Goal: Transaction & Acquisition: Purchase product/service

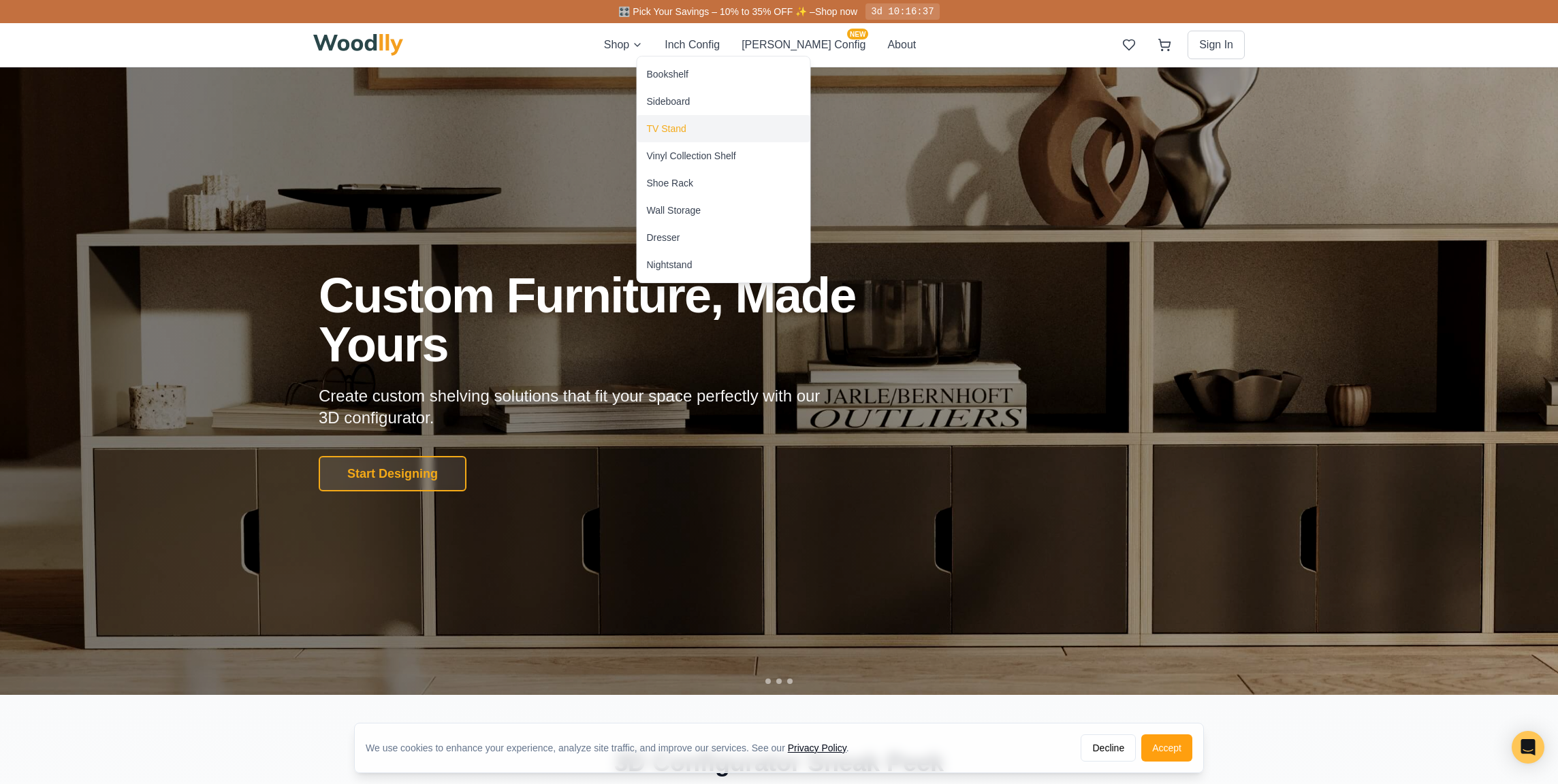
click at [673, 122] on div "TV Stand" at bounding box center [666, 129] width 40 height 13
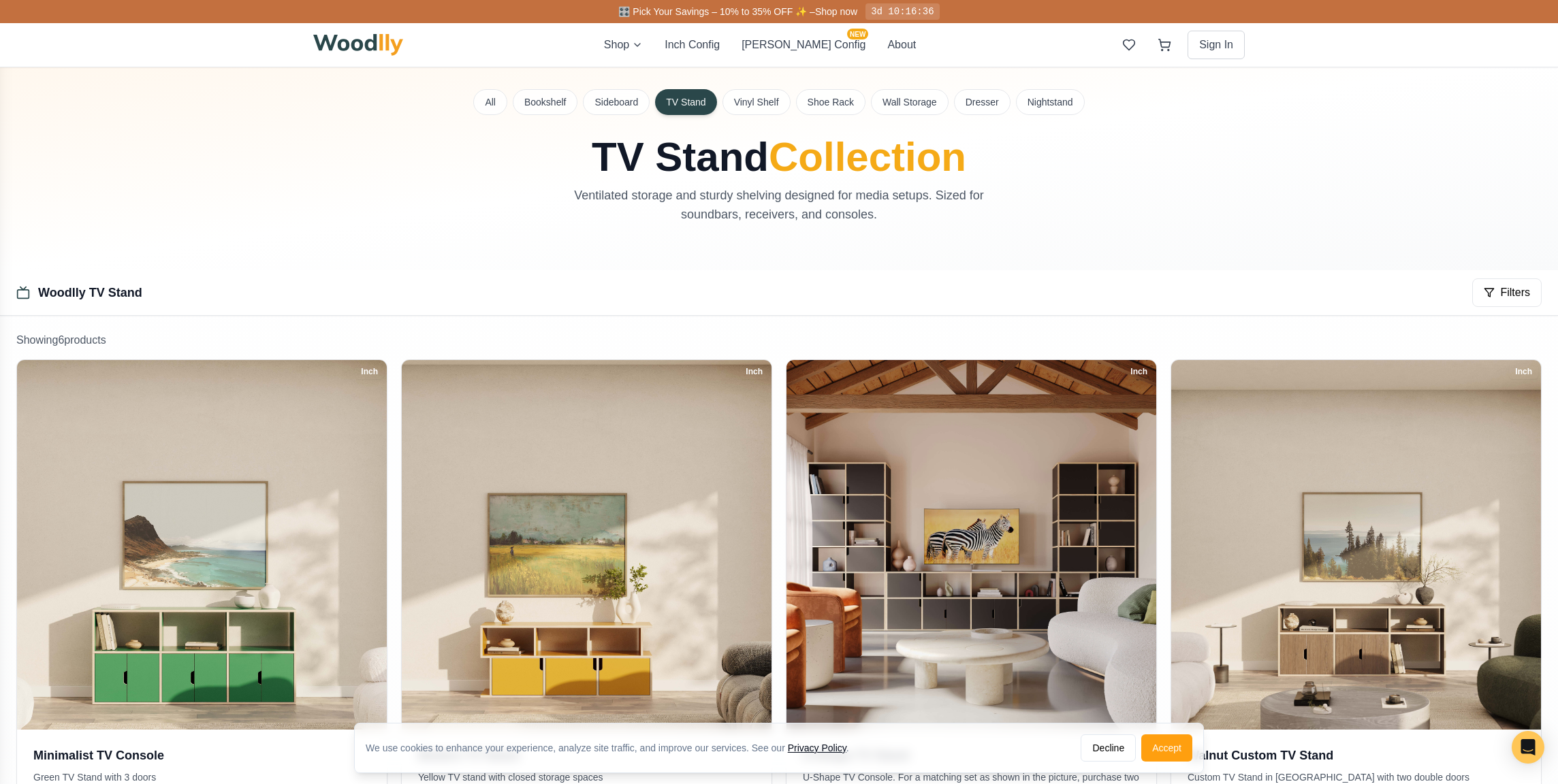
scroll to position [14, 0]
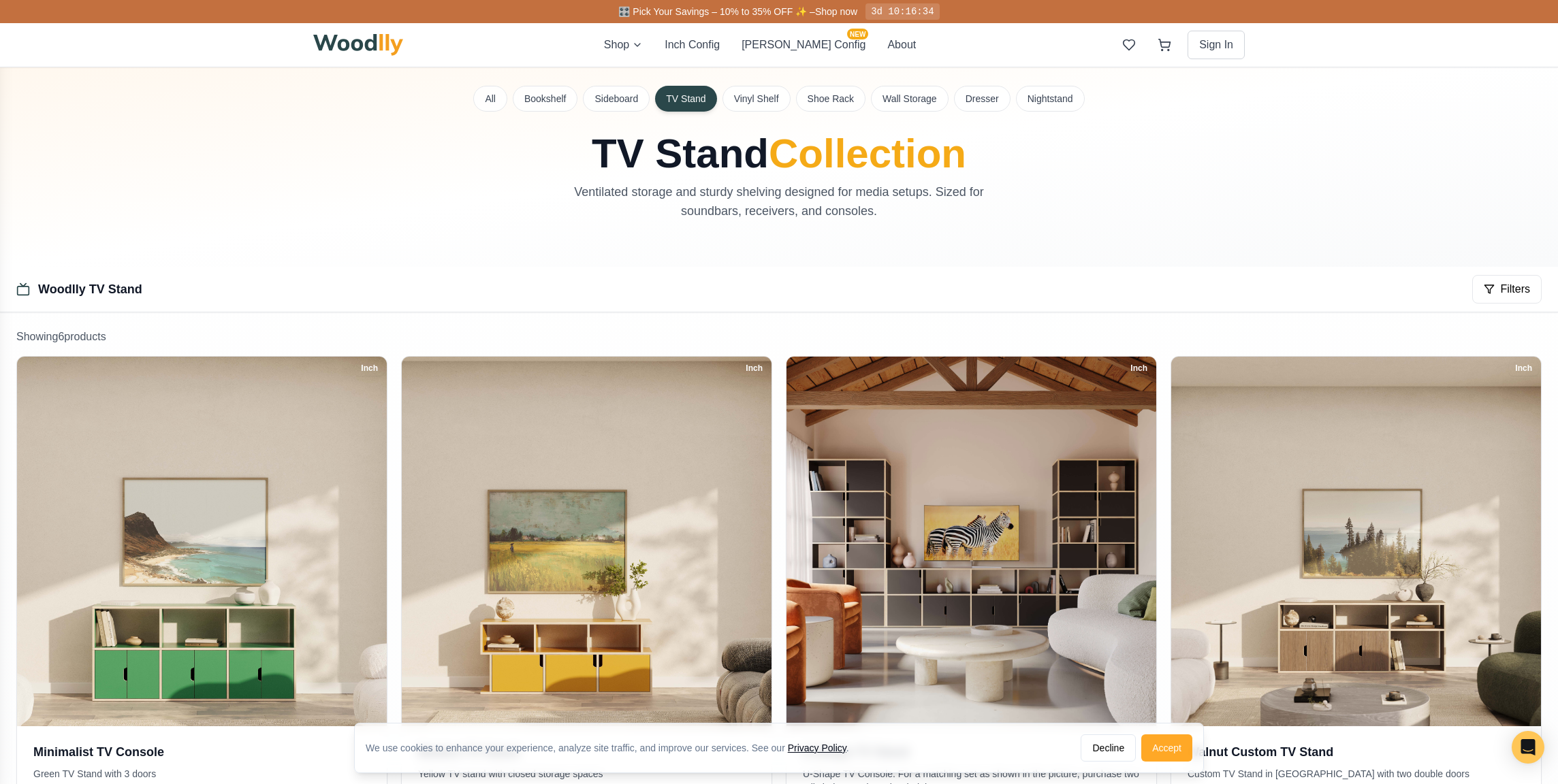
click at [1167, 751] on button "Accept" at bounding box center [1167, 748] width 51 height 27
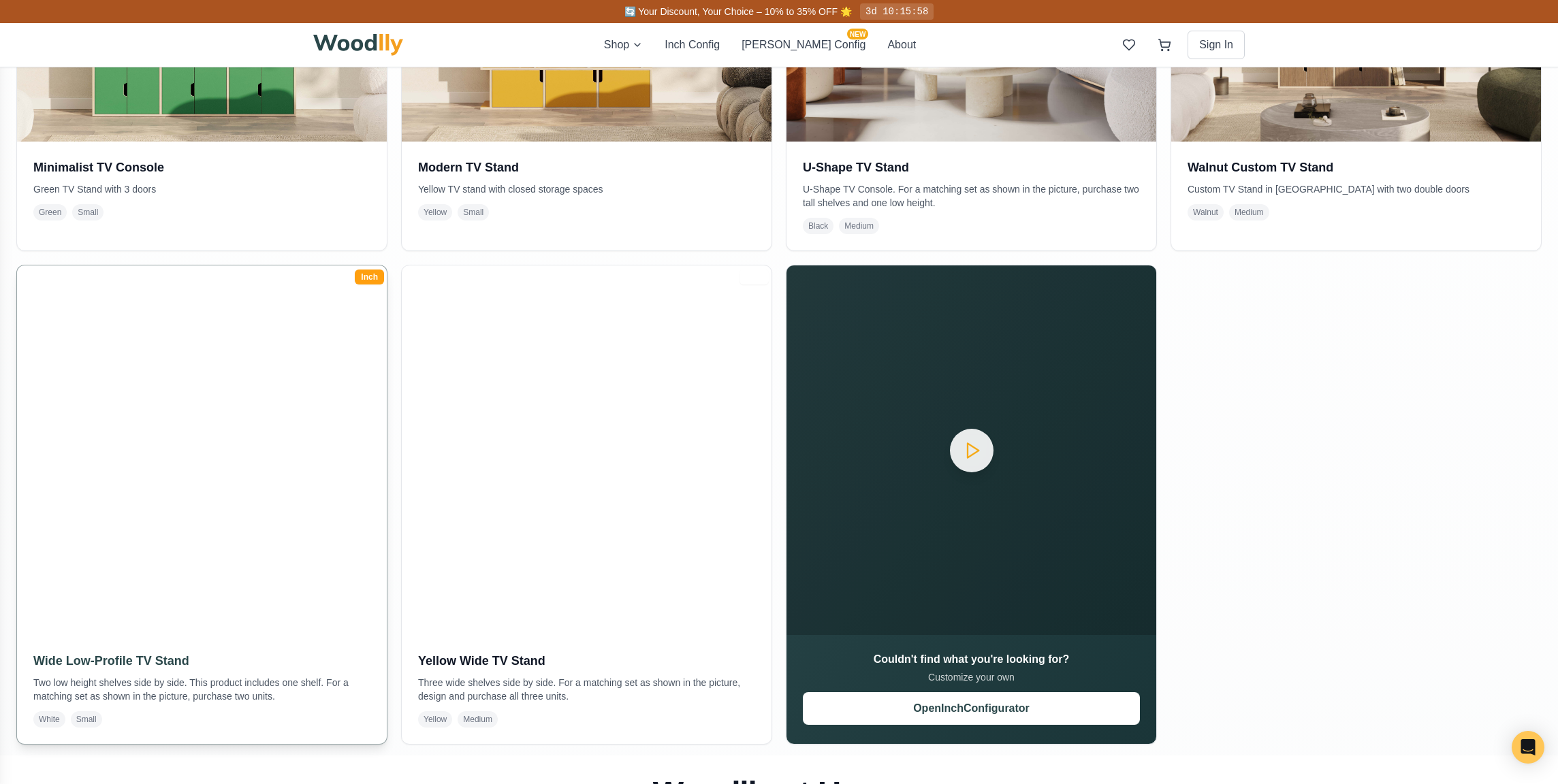
scroll to position [601, 0]
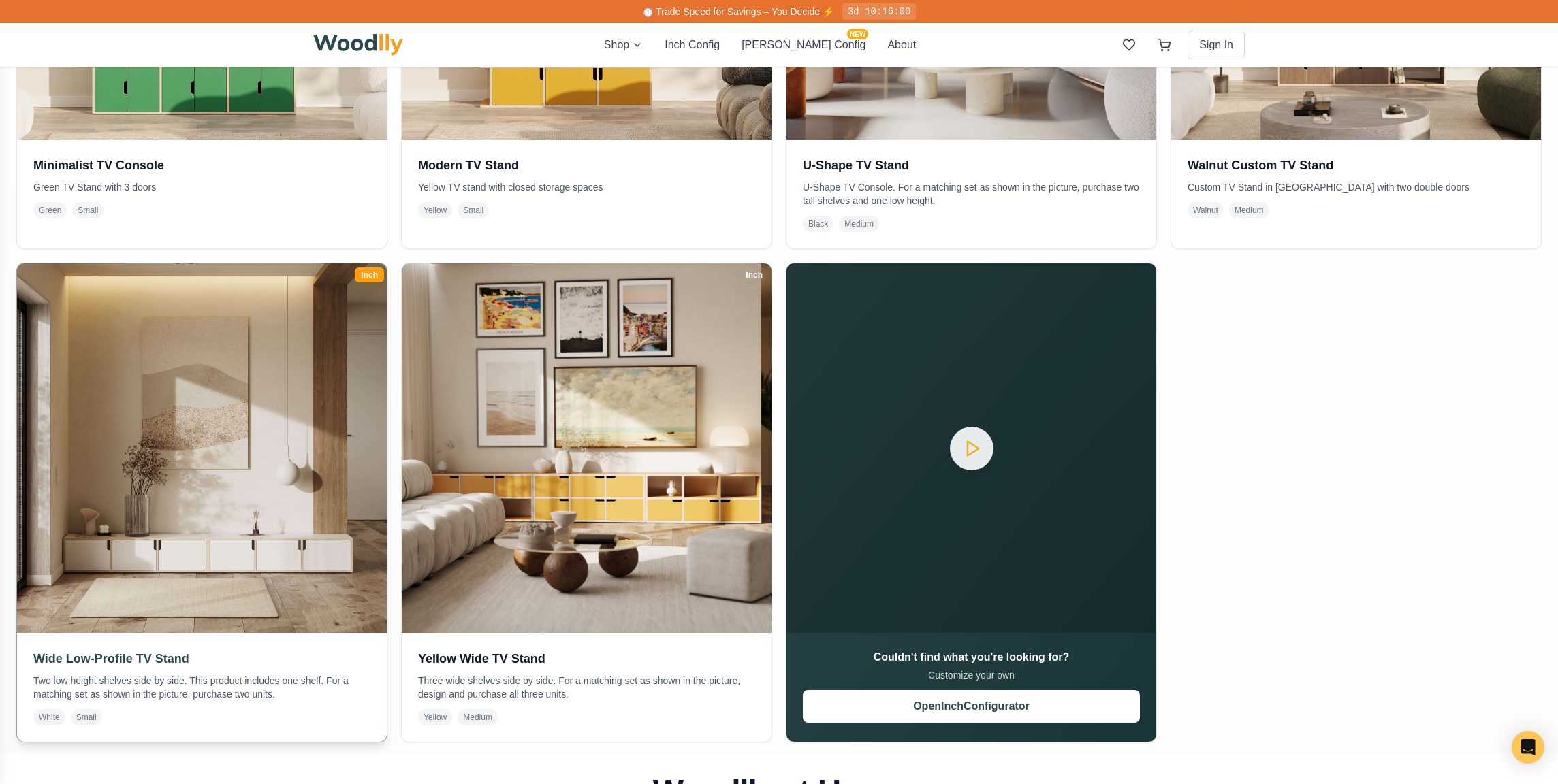
click at [291, 523] on img at bounding box center [201, 447] width 388 height 388
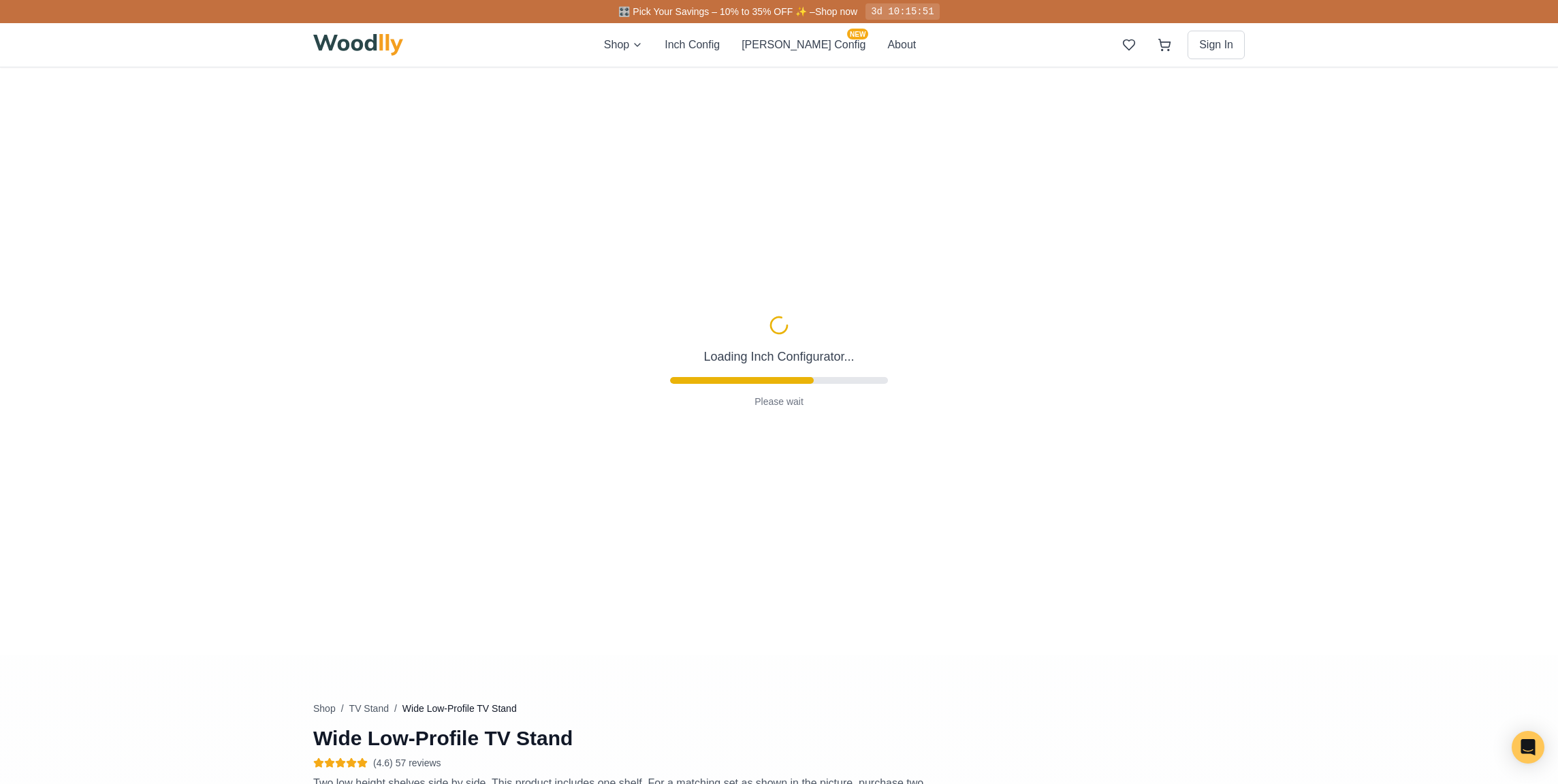
scroll to position [33, 0]
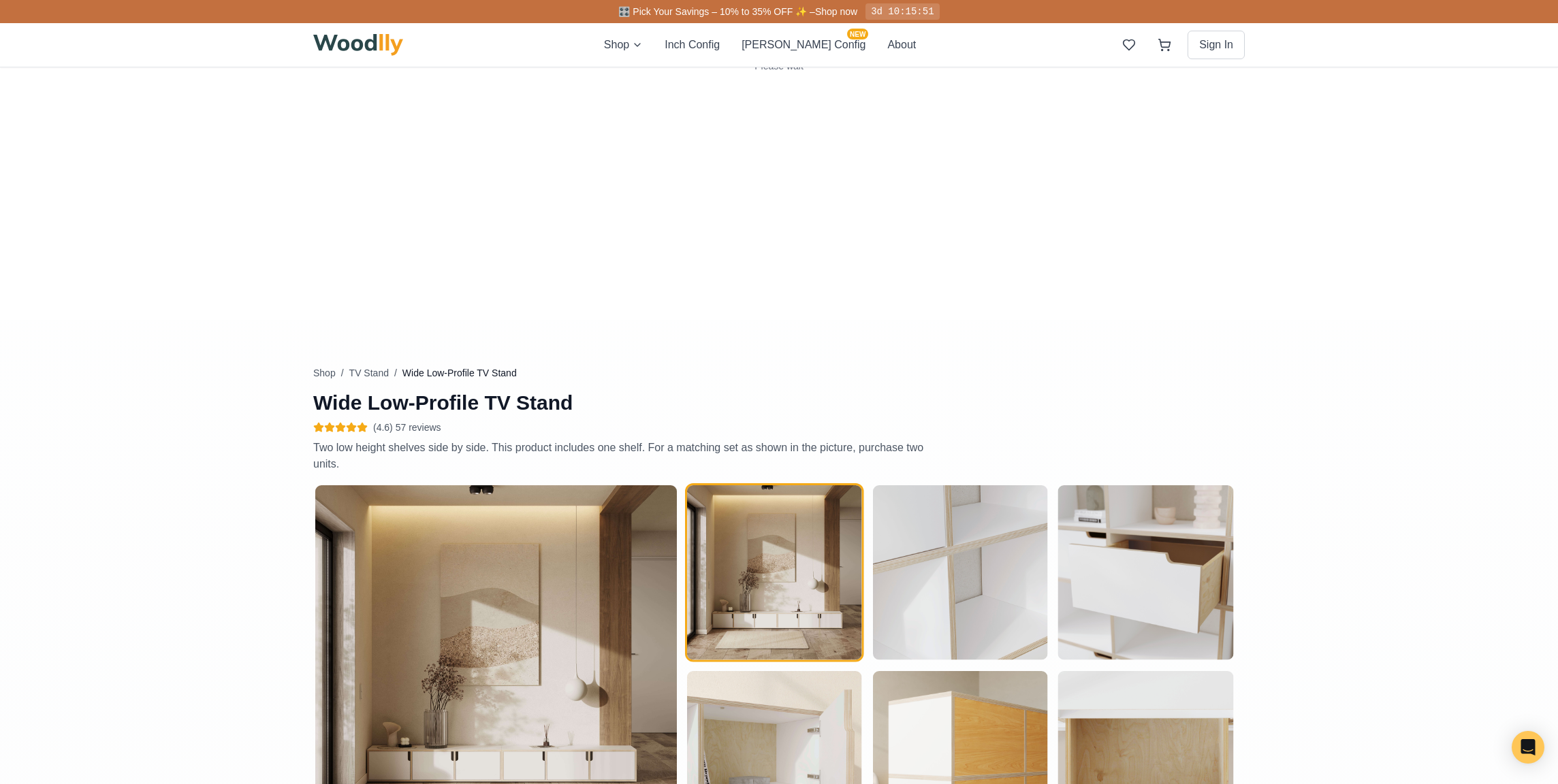
type input "54"
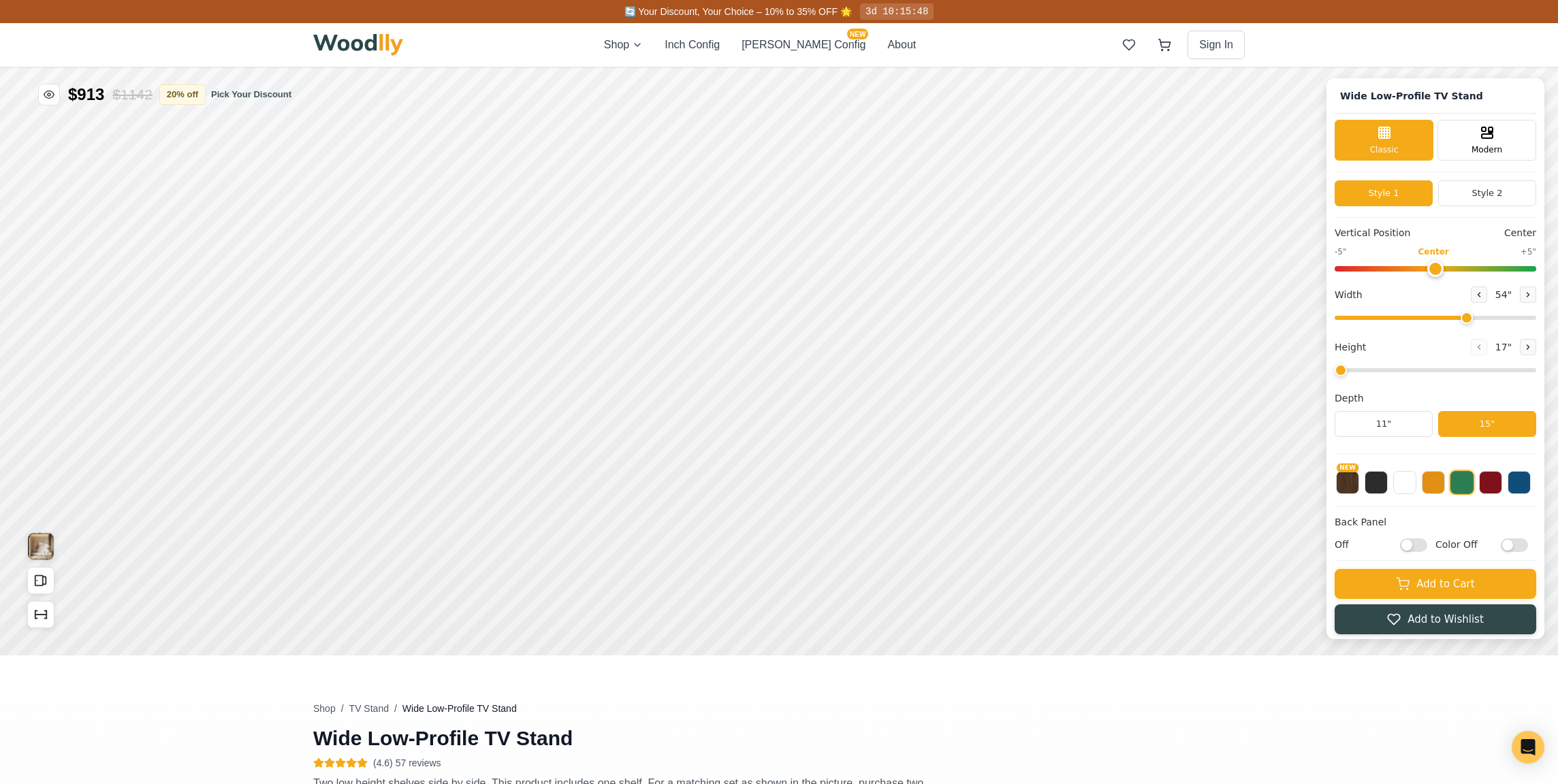
scroll to position [0, 0]
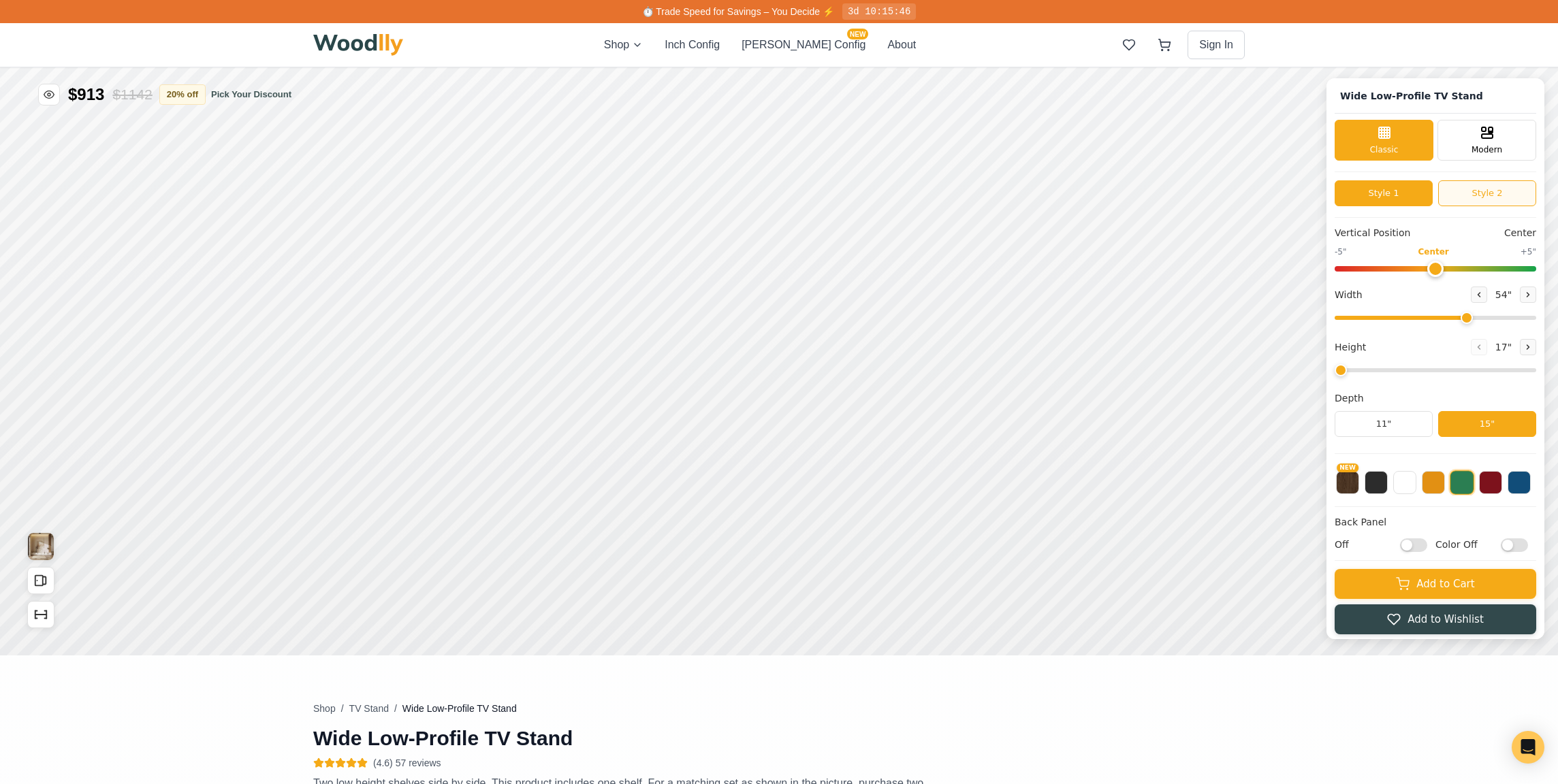
click at [1461, 195] on button "Style 2" at bounding box center [1487, 193] width 98 height 26
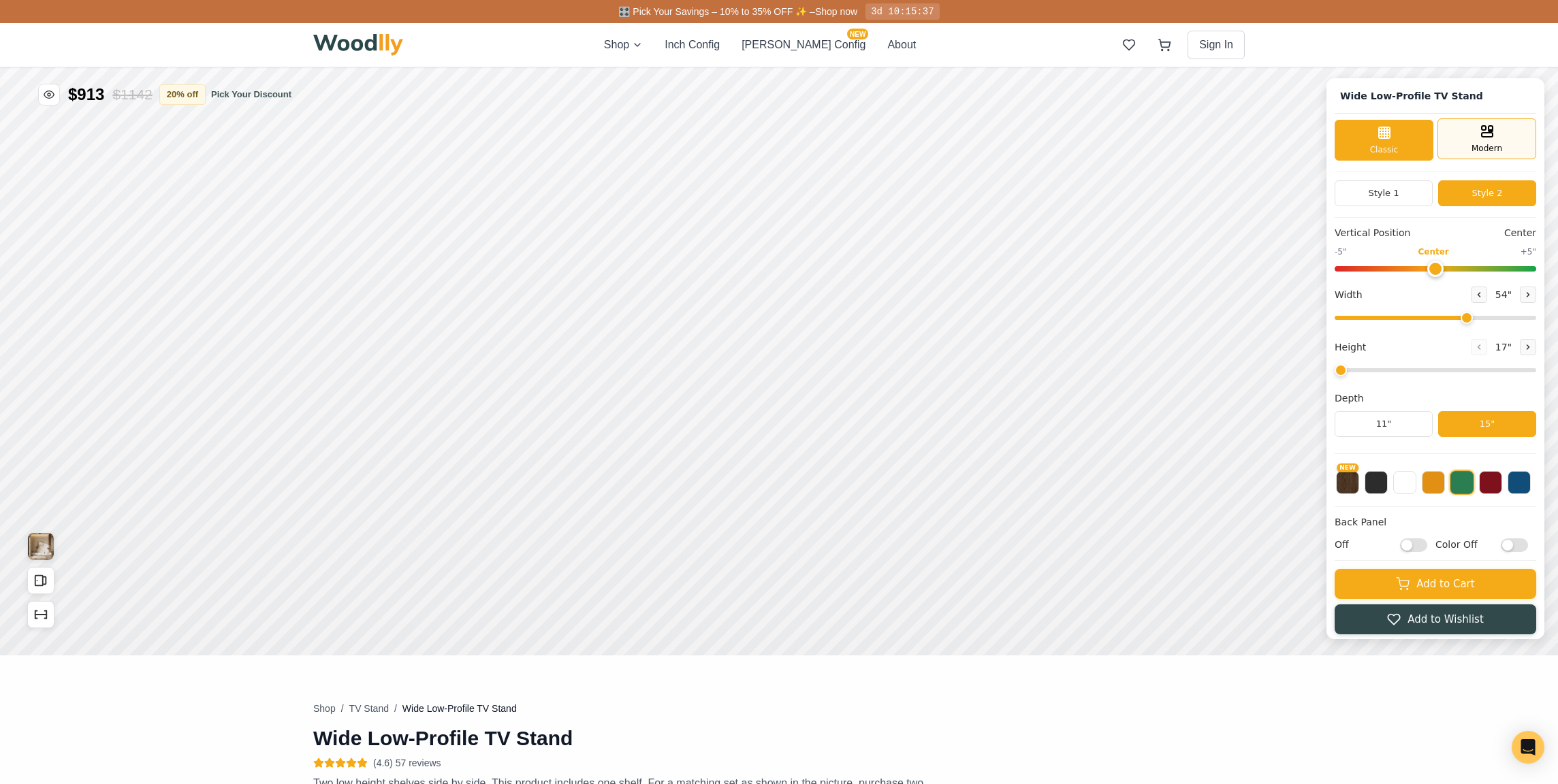
click at [1461, 150] on div "Modern" at bounding box center [1487, 138] width 99 height 41
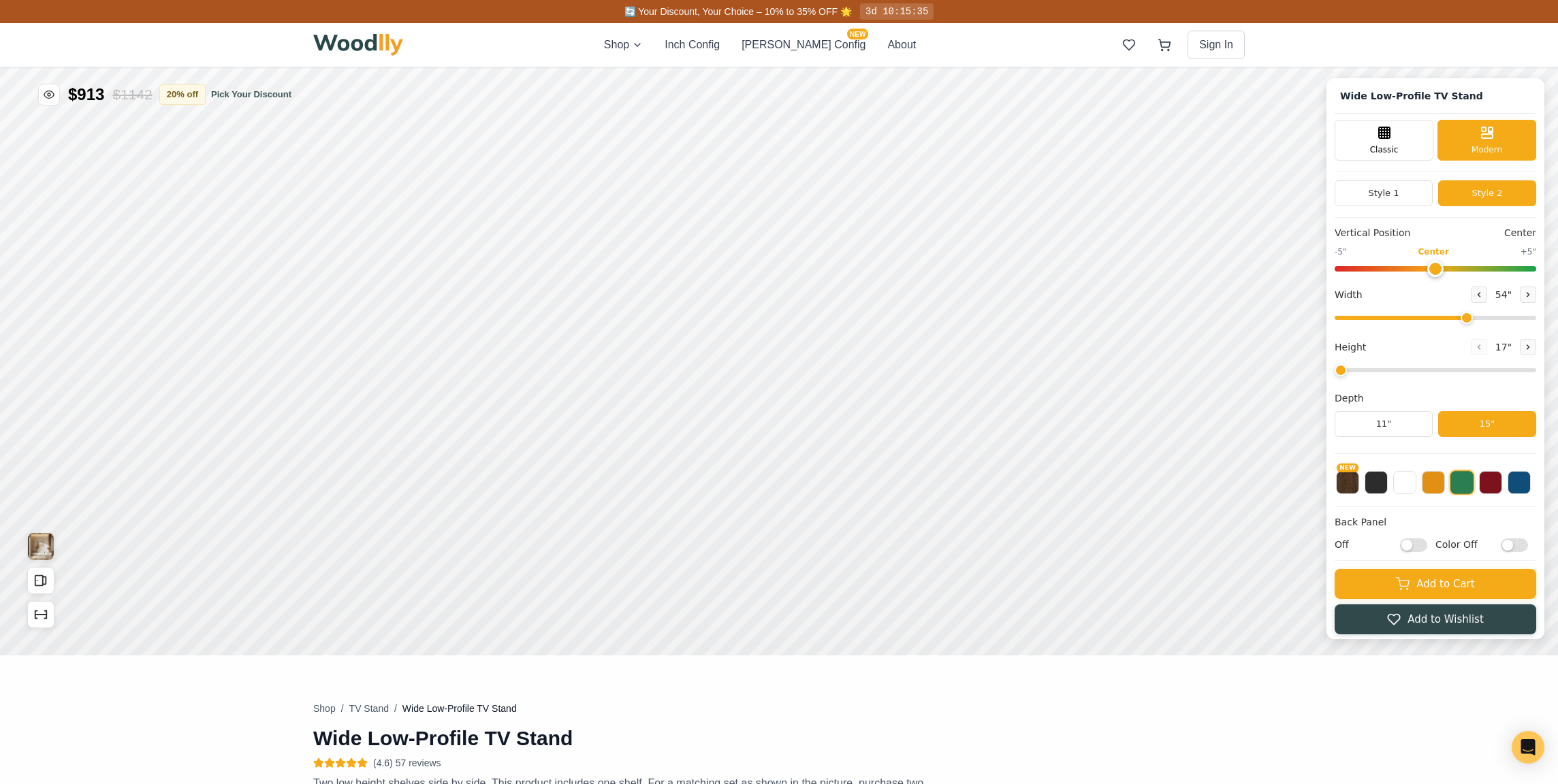
click at [1375, 206] on div "Style 1 Style 2" at bounding box center [1435, 199] width 201 height 37
click at [1375, 201] on button "Style 1" at bounding box center [1383, 193] width 98 height 26
click at [1380, 421] on button "11"" at bounding box center [1383, 424] width 98 height 26
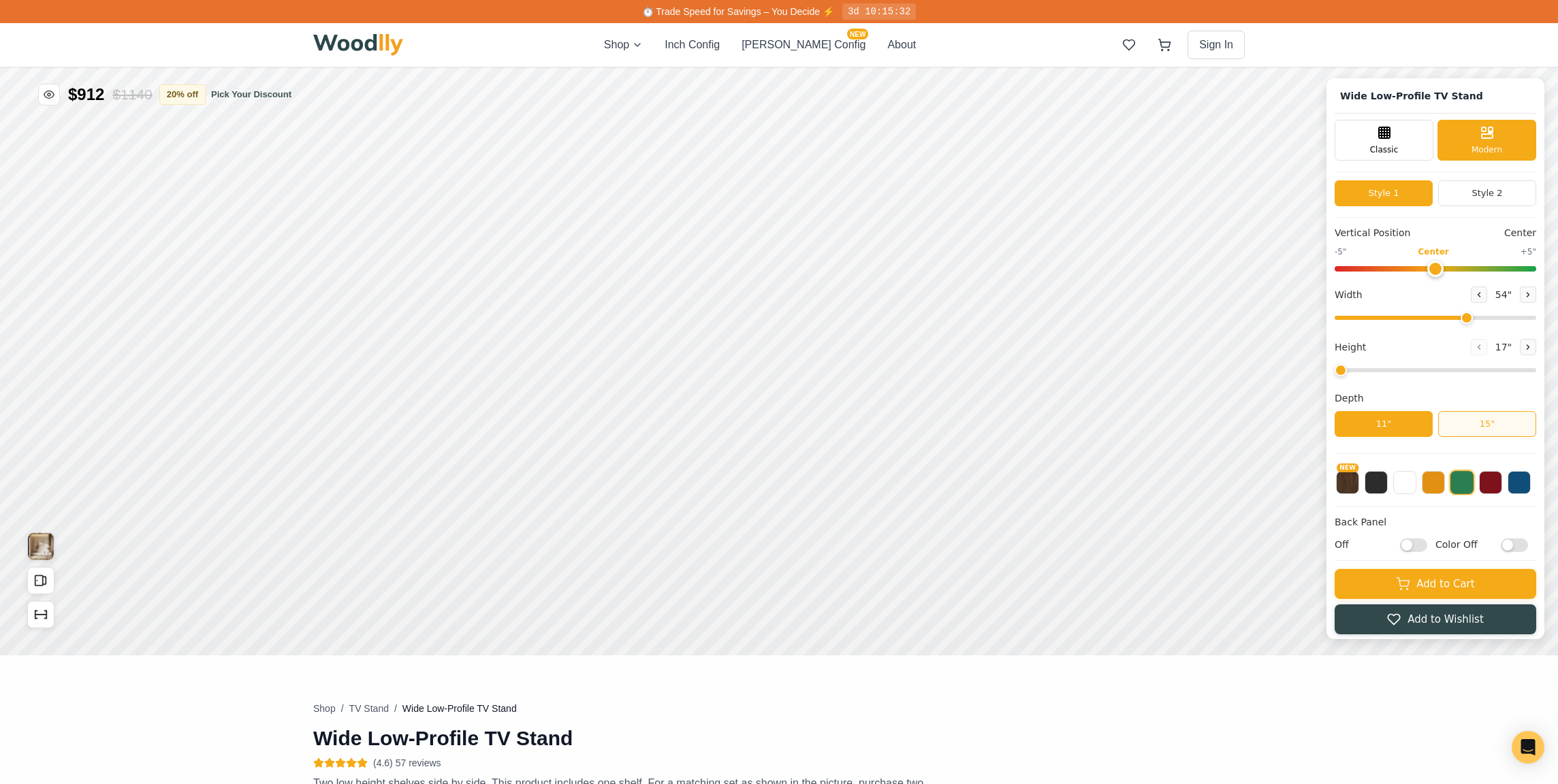
click at [1445, 422] on button "15"" at bounding box center [1487, 424] width 98 height 26
click at [1341, 479] on button "NEW" at bounding box center [1347, 481] width 23 height 23
click at [1392, 485] on div "NEW" at bounding box center [1435, 478] width 201 height 34
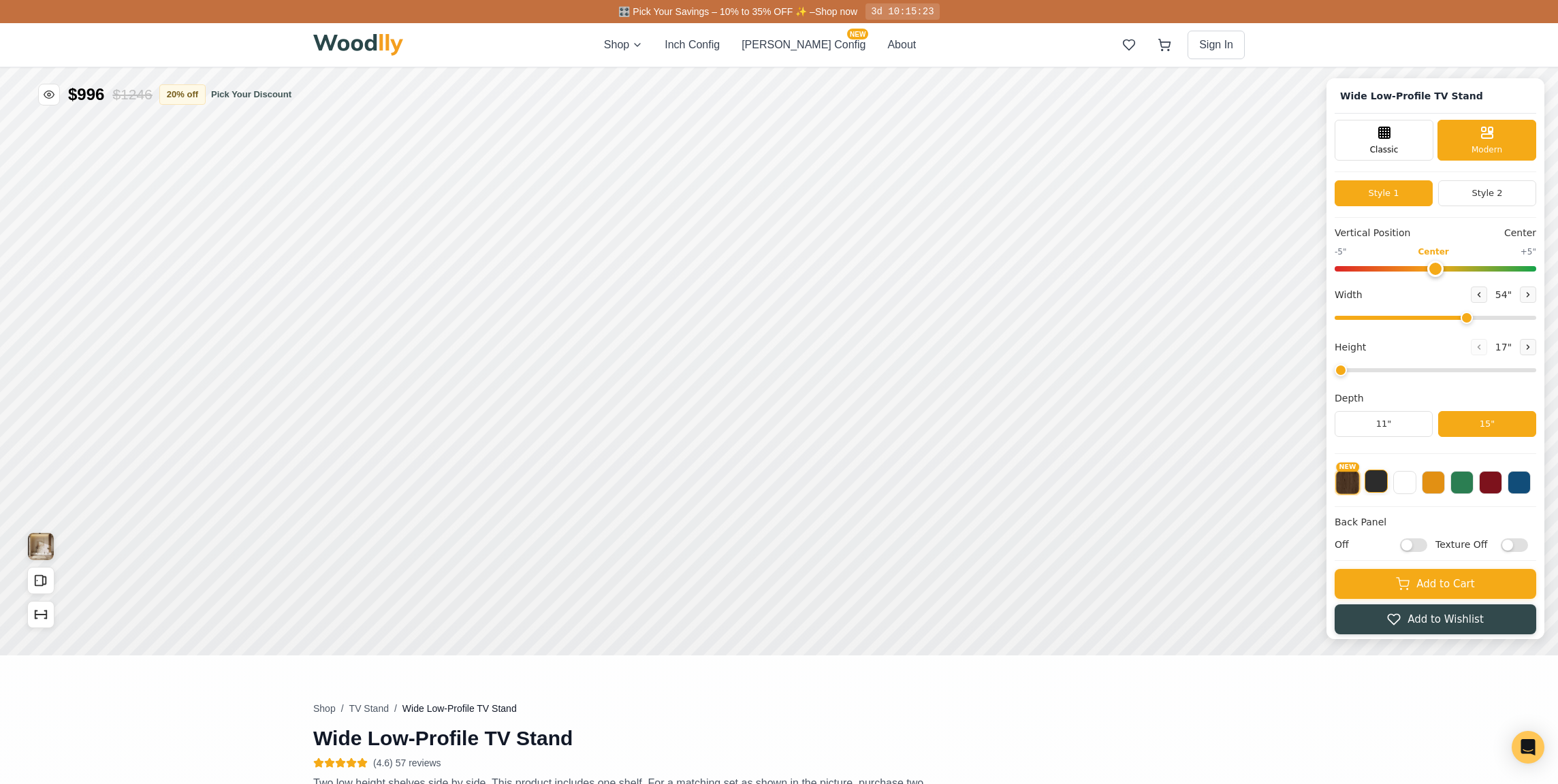
click at [1372, 484] on button at bounding box center [1375, 481] width 23 height 23
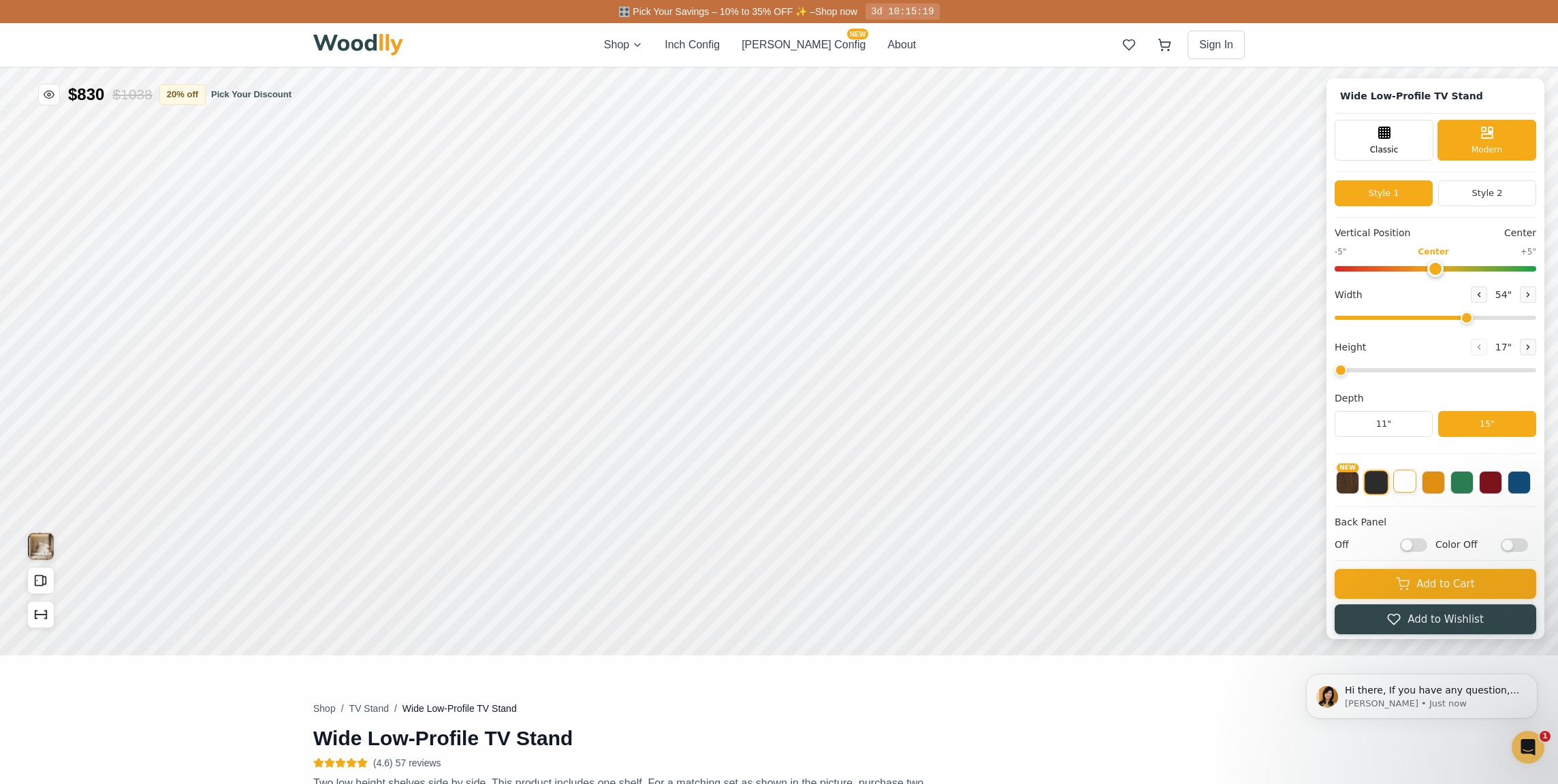
click at [1405, 480] on button at bounding box center [1405, 481] width 23 height 23
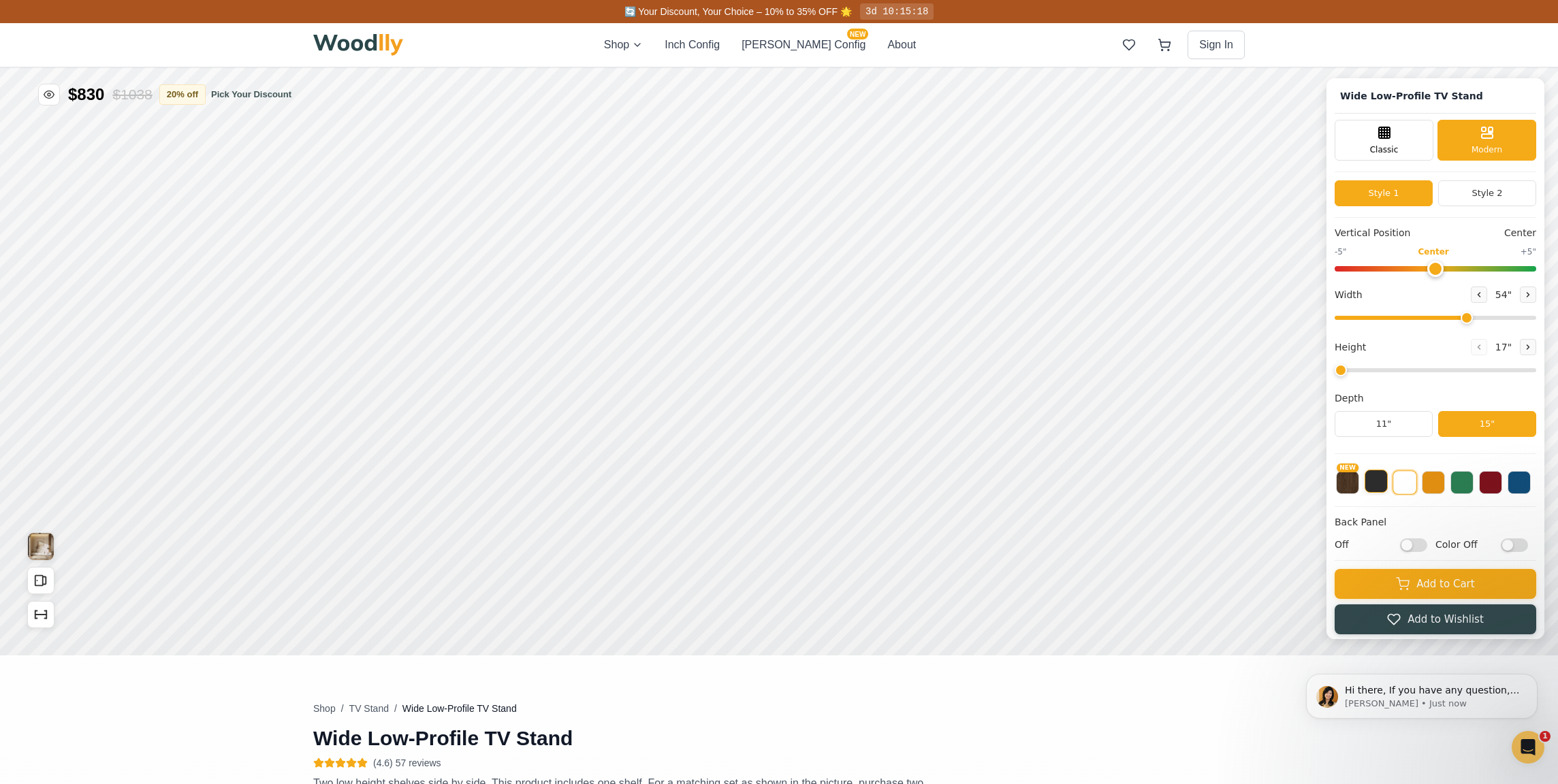
scroll to position [4, 0]
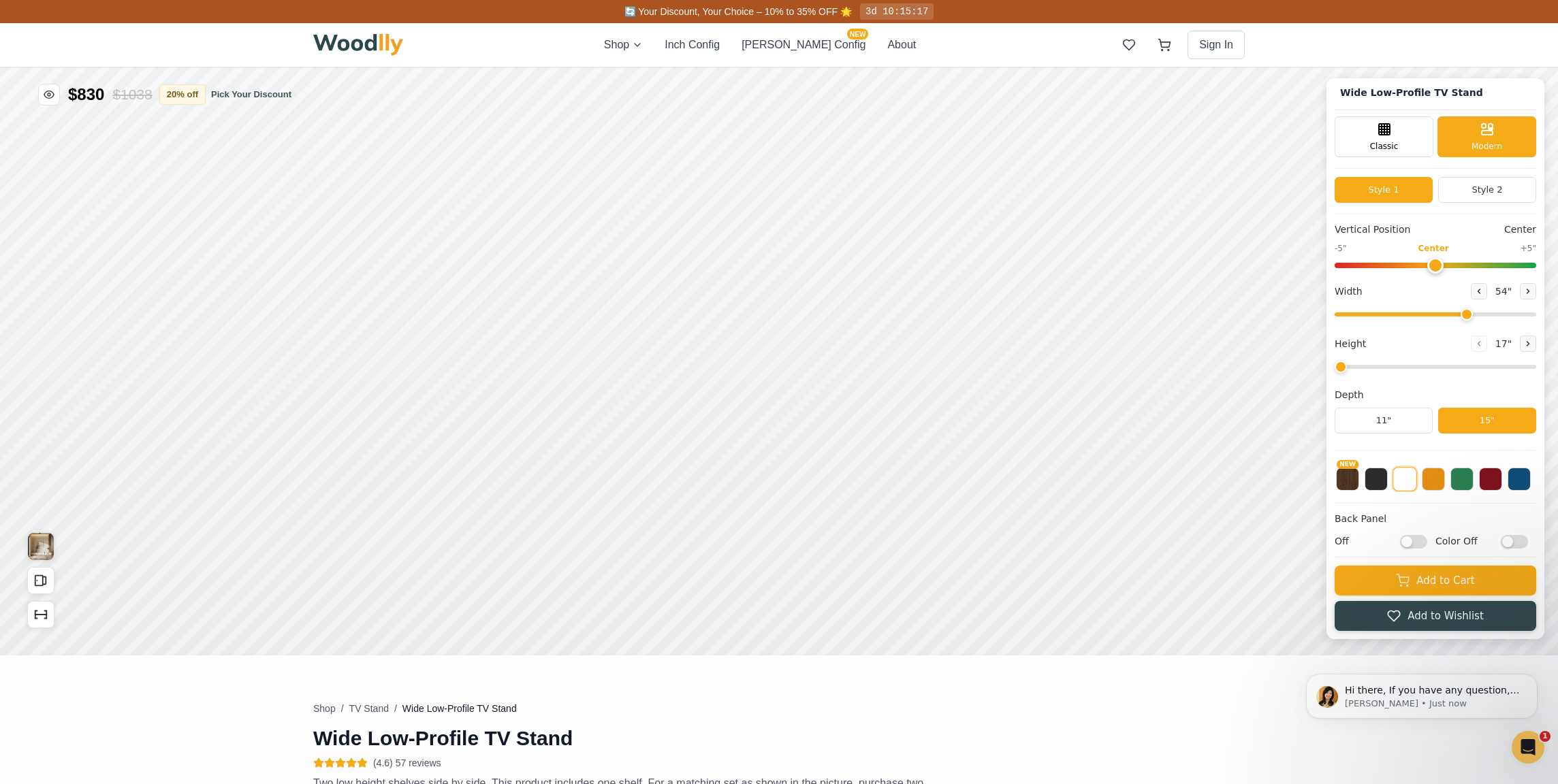
click at [1410, 542] on input "Off" at bounding box center [1414, 542] width 27 height 13
checkbox input "true"
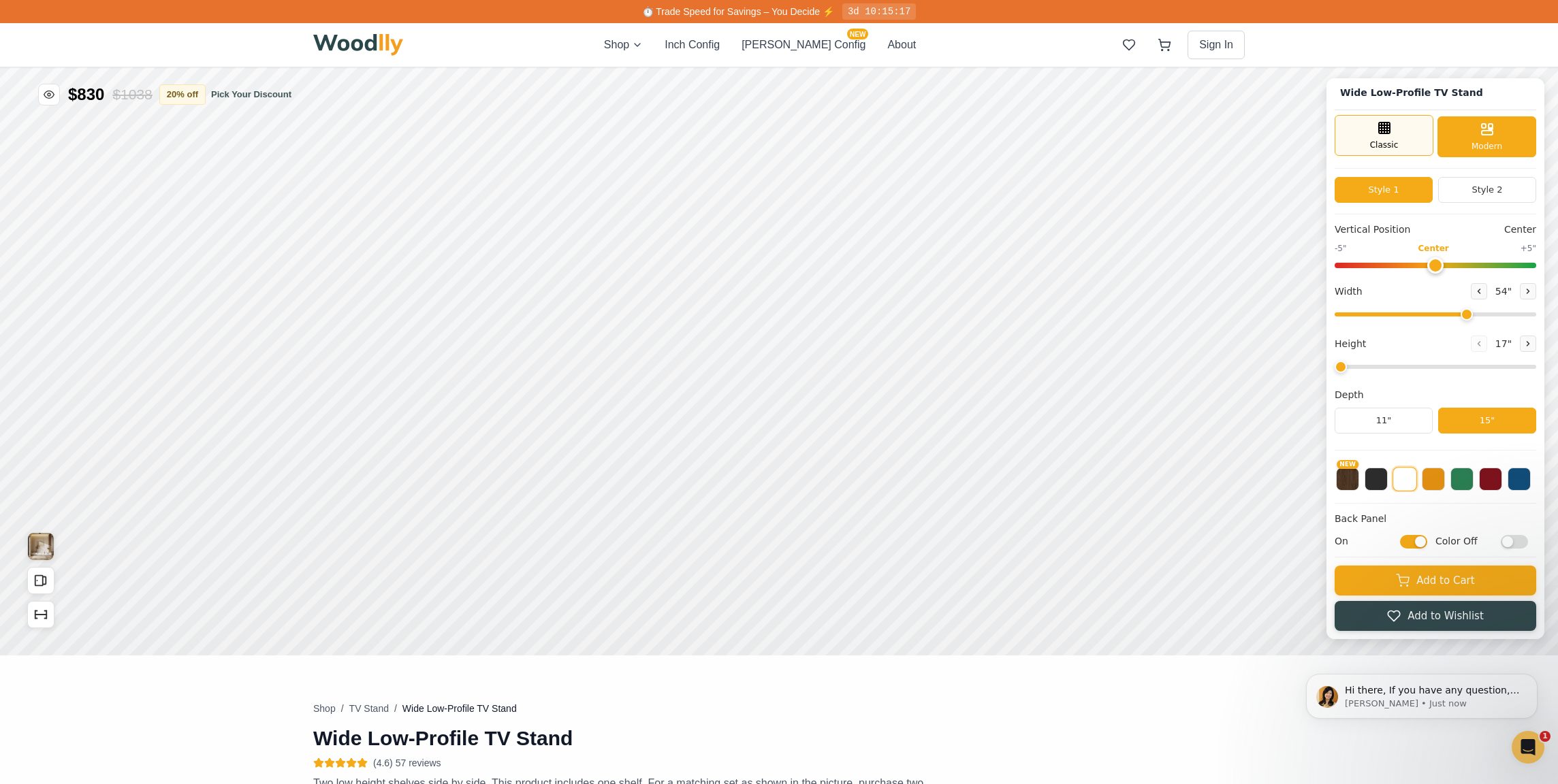
click at [1364, 138] on div "Classic" at bounding box center [1384, 135] width 99 height 41
click at [1455, 195] on button "Style 2" at bounding box center [1487, 190] width 98 height 26
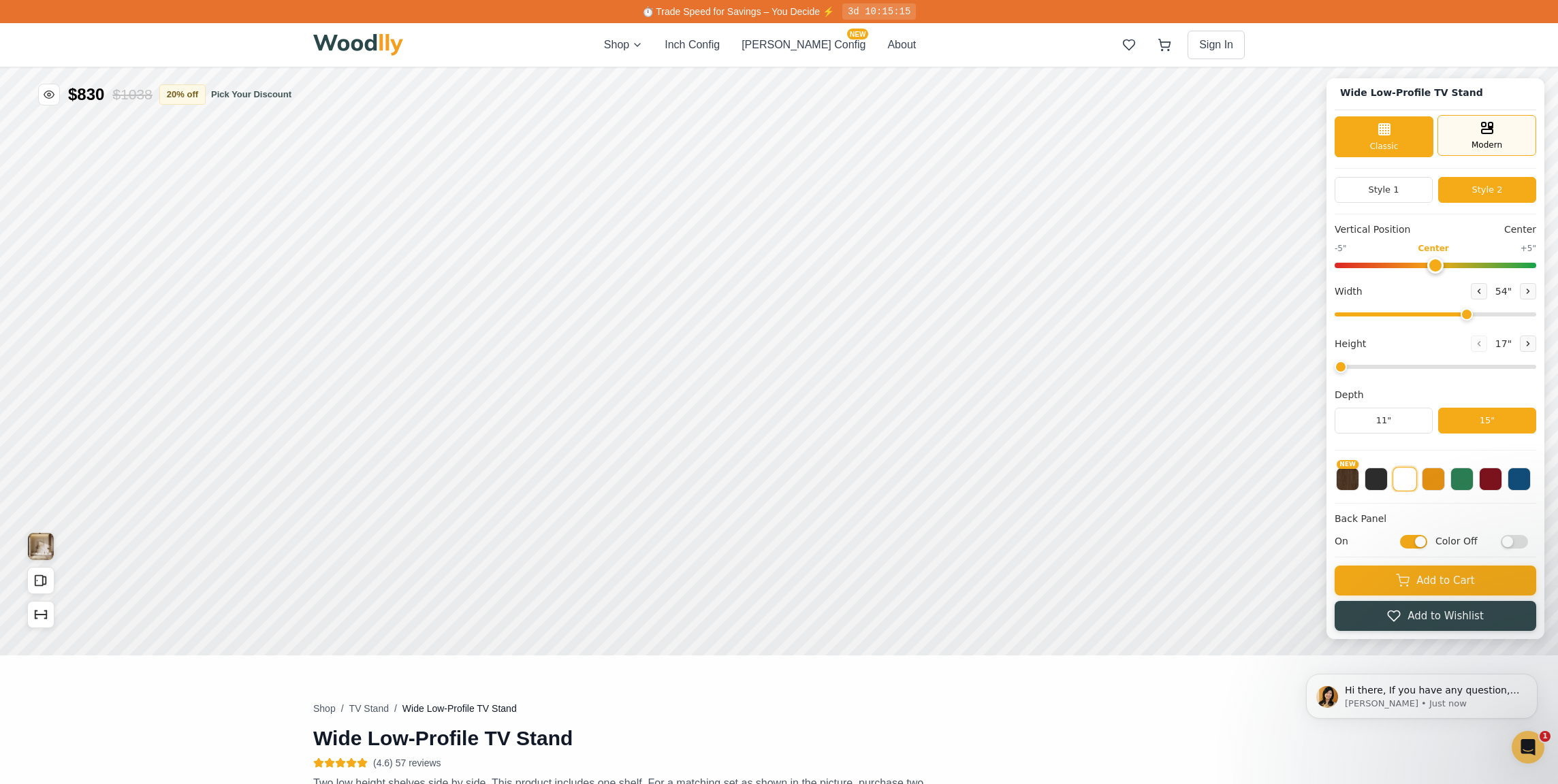
click at [1491, 121] on icon at bounding box center [1487, 128] width 16 height 16
click at [1378, 200] on button "Style 1" at bounding box center [1383, 190] width 98 height 26
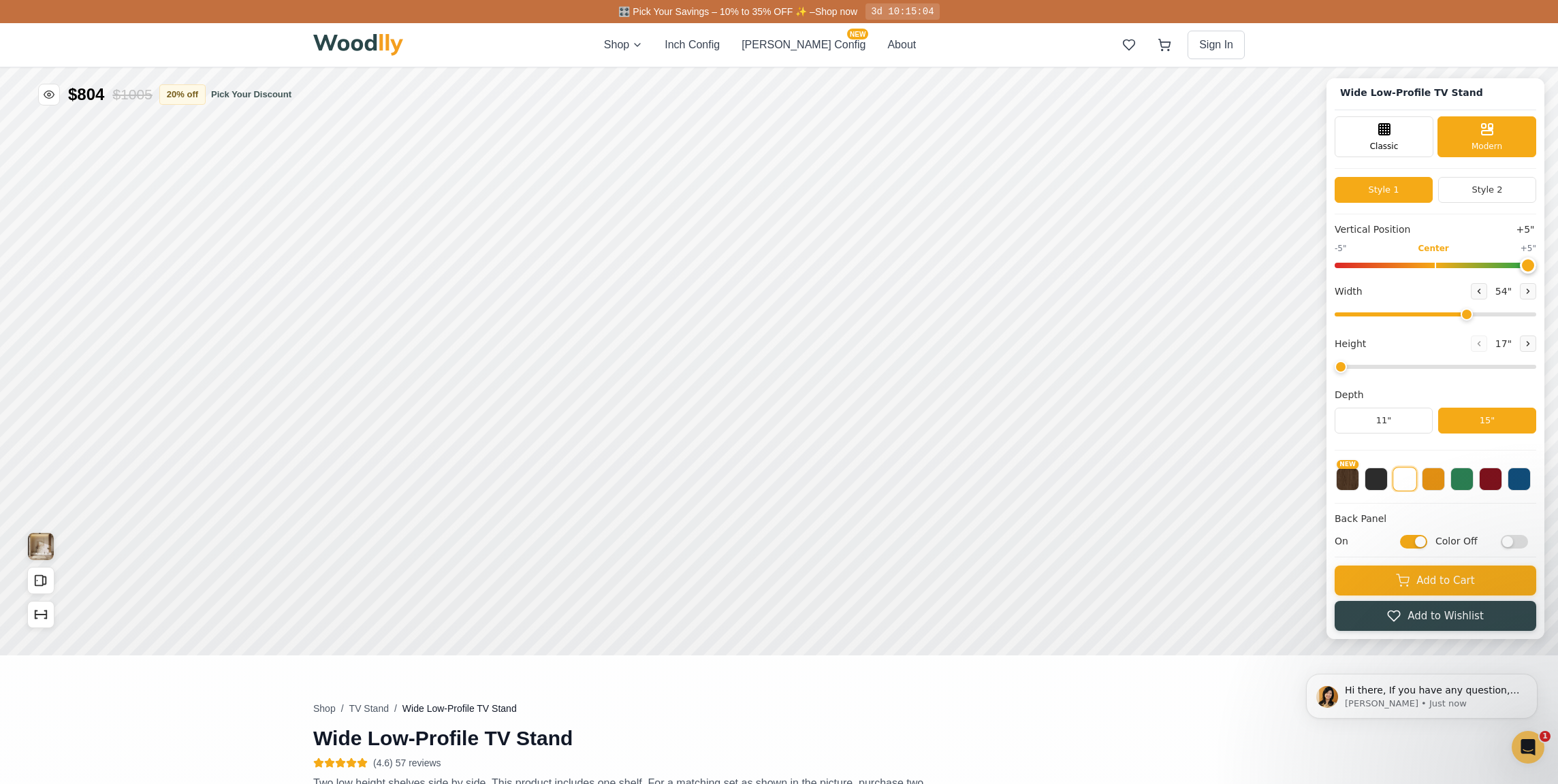
drag, startPoint x: 1438, startPoint y: 264, endPoint x: 1562, endPoint y: 304, distance: 130.3
click at [1557, 67] on html "Wide Low-Profile TV Stand Wide Low-Profile TV Stand Classic Modern Style 1 Styl…" at bounding box center [779, 67] width 1558 height 0
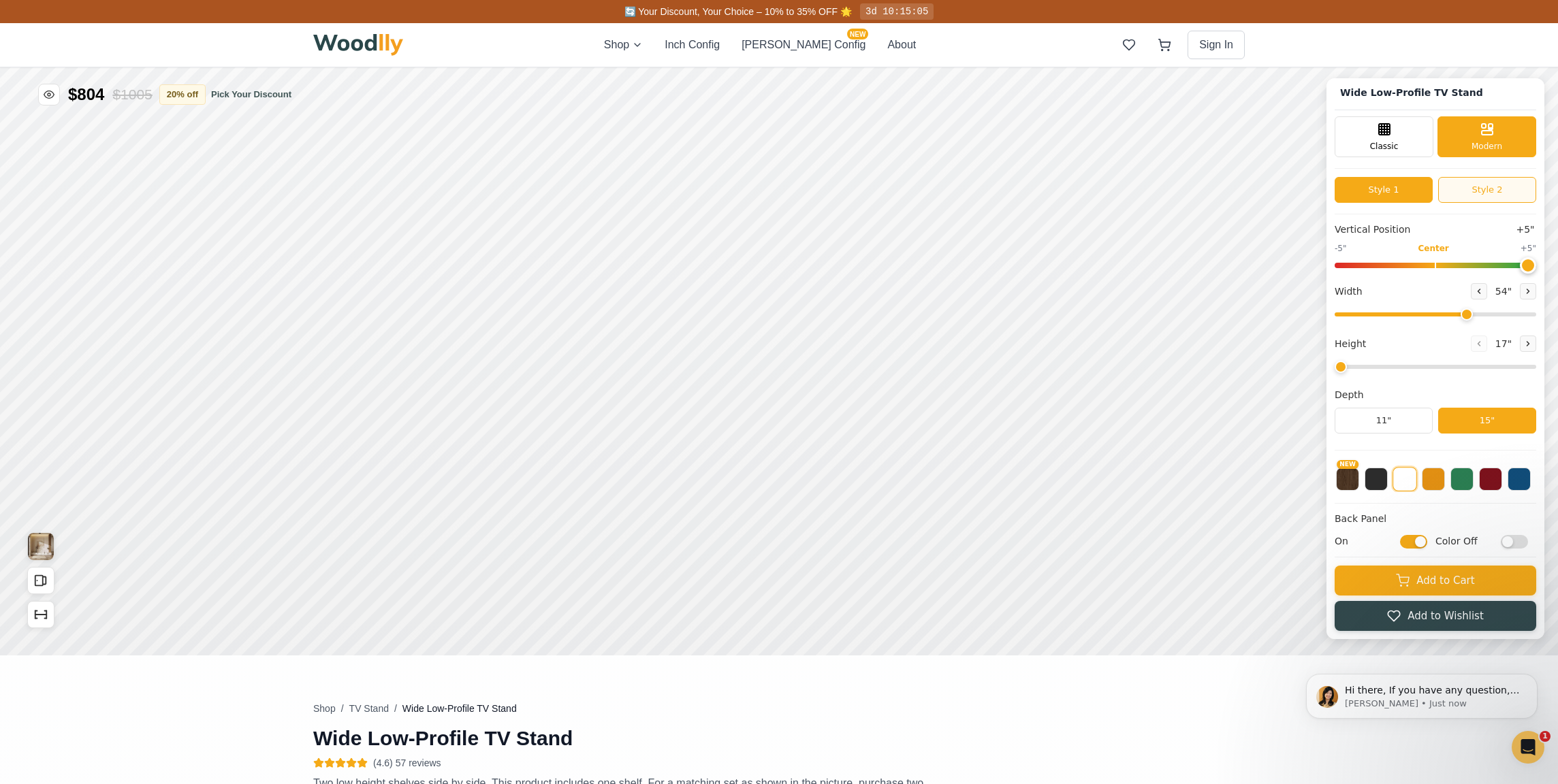
click at [1475, 189] on button "Style 2" at bounding box center [1487, 190] width 98 height 26
click at [1388, 135] on icon at bounding box center [1384, 128] width 16 height 16
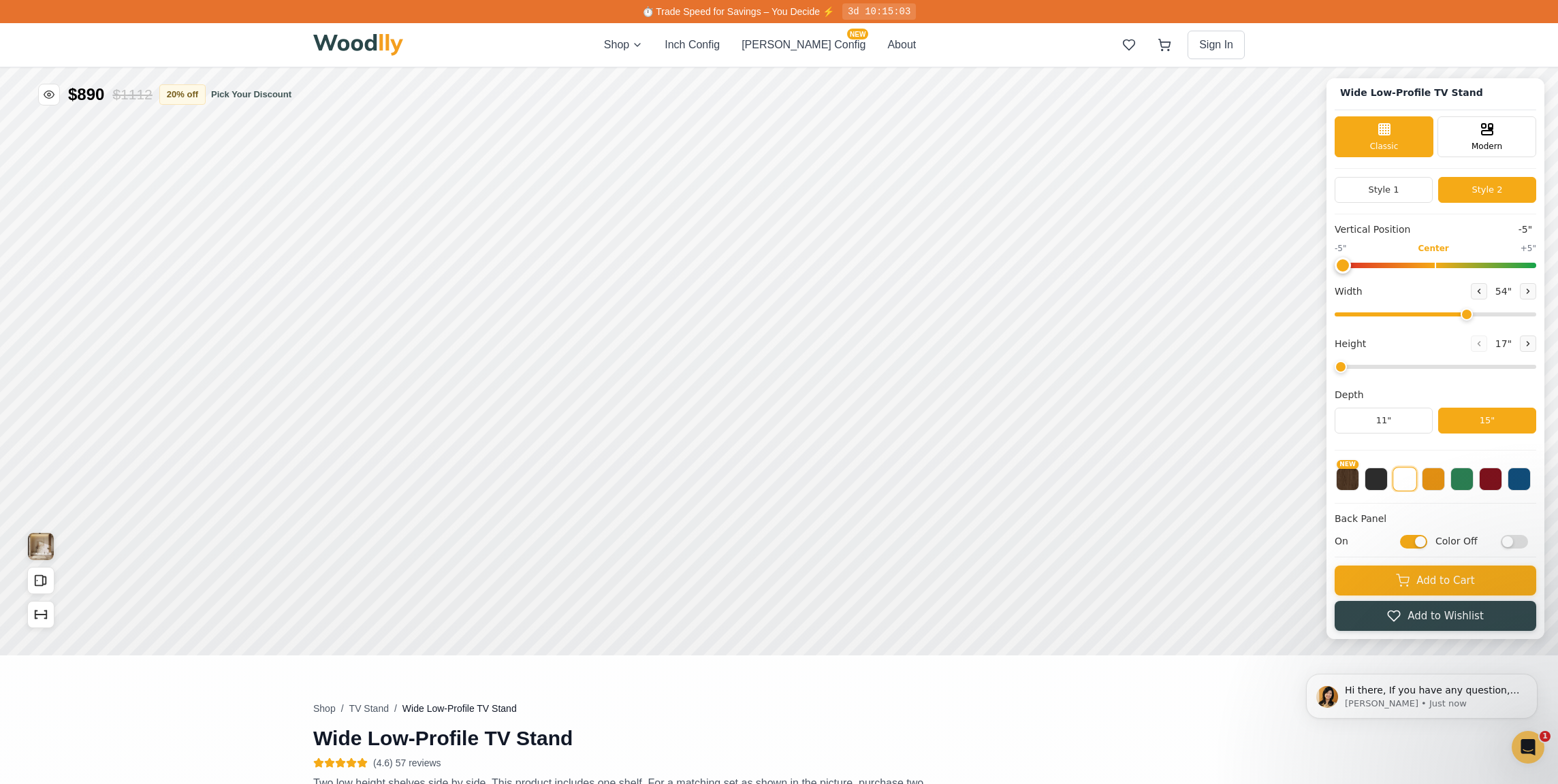
drag, startPoint x: 1523, startPoint y: 260, endPoint x: 1259, endPoint y: 282, distance: 264.9
type input "-5"
click at [1259, 67] on div "Wide Low-Profile TV Stand Classic Modern Style 1 Style 2 Vertical Position -5" …" at bounding box center [779, 67] width 1558 height 0
drag, startPoint x: 1467, startPoint y: 315, endPoint x: 1561, endPoint y: 313, distance: 94.0
type input "72"
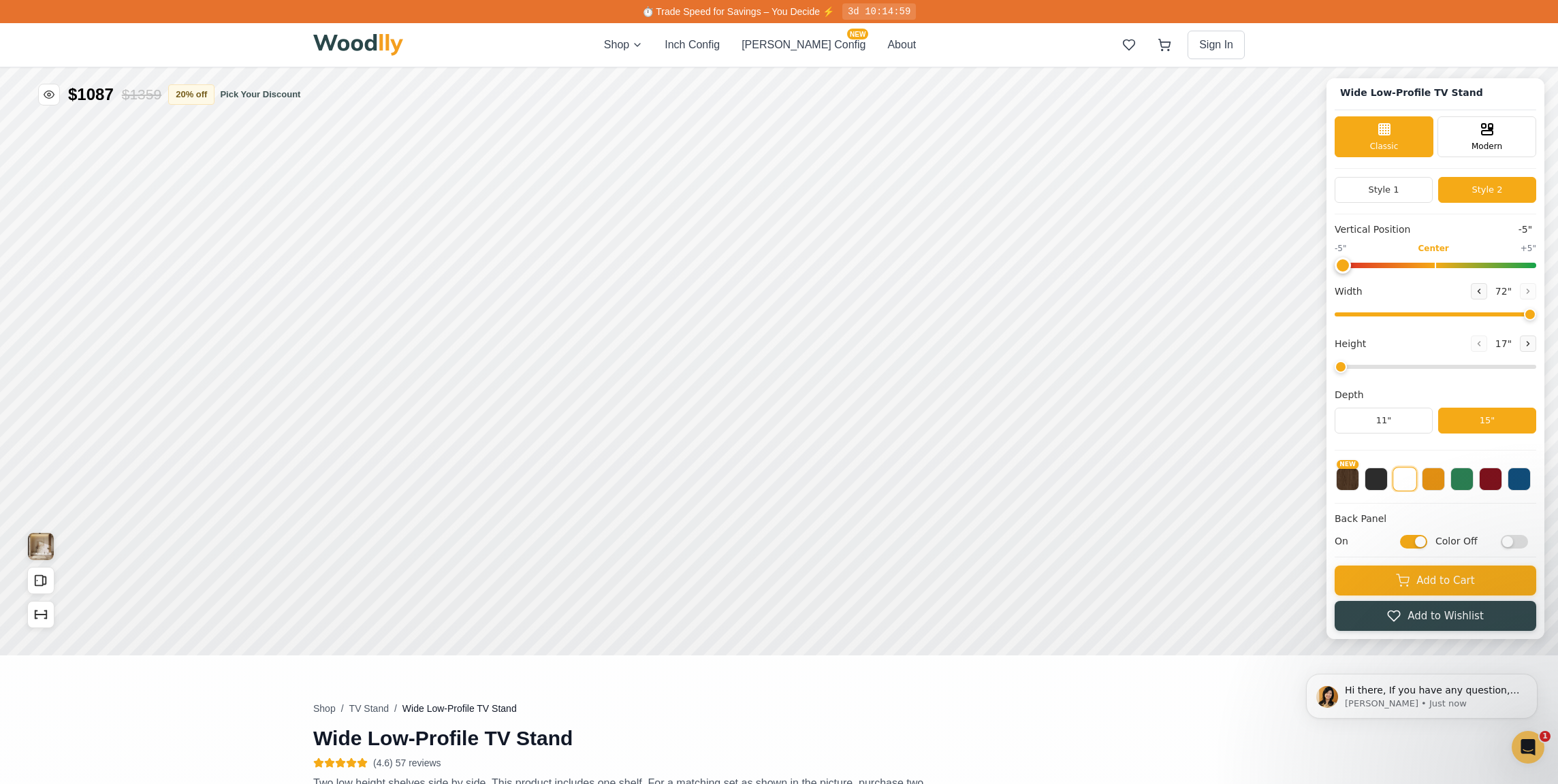
click at [1557, 67] on html "Wide Low-Profile TV Stand Wide Low-Profile TV Stand Classic Modern Style 1 Styl…" at bounding box center [779, 67] width 1558 height 0
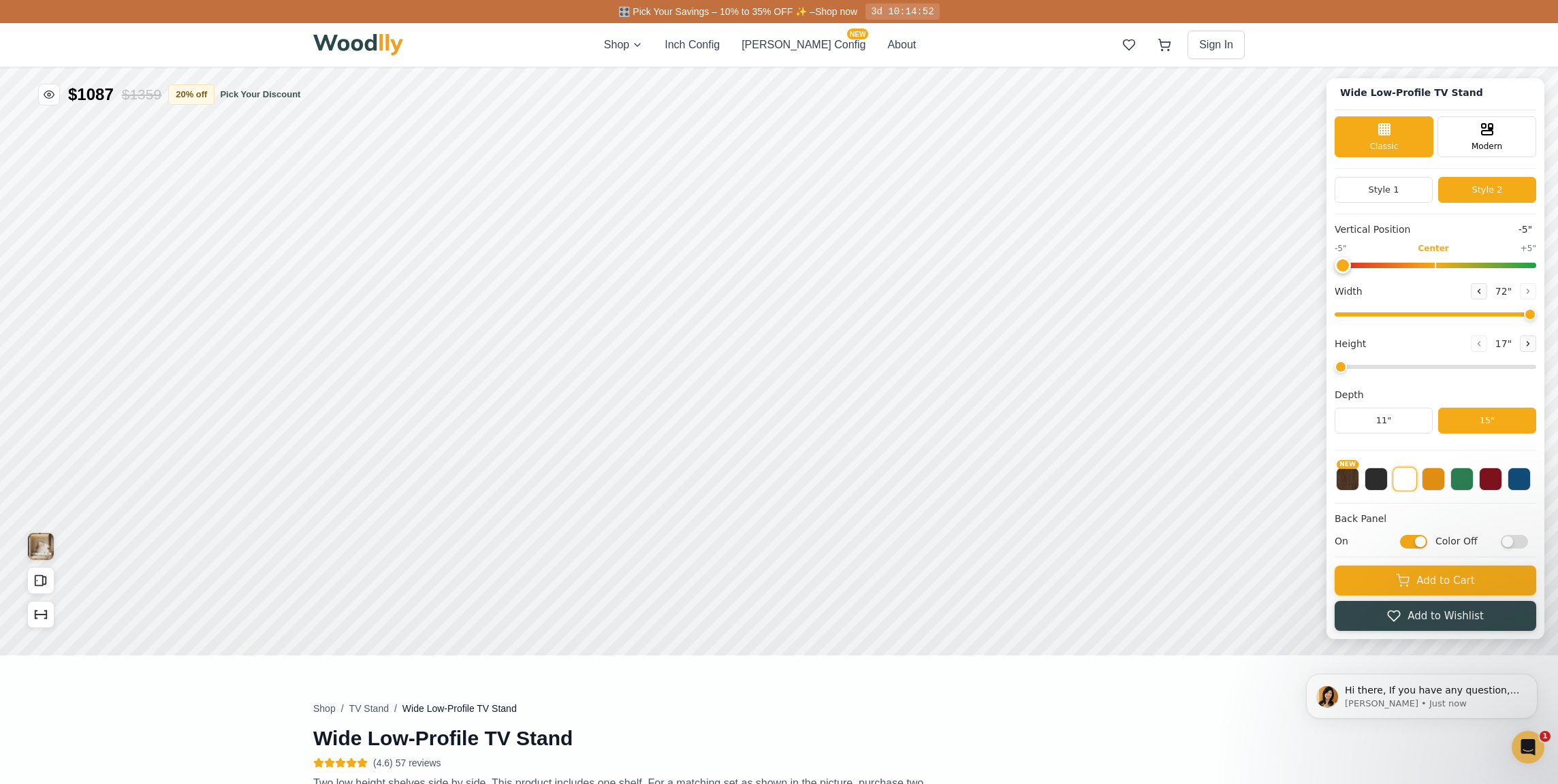
click at [1337, 360] on div "Height 17 "" at bounding box center [1435, 355] width 201 height 39
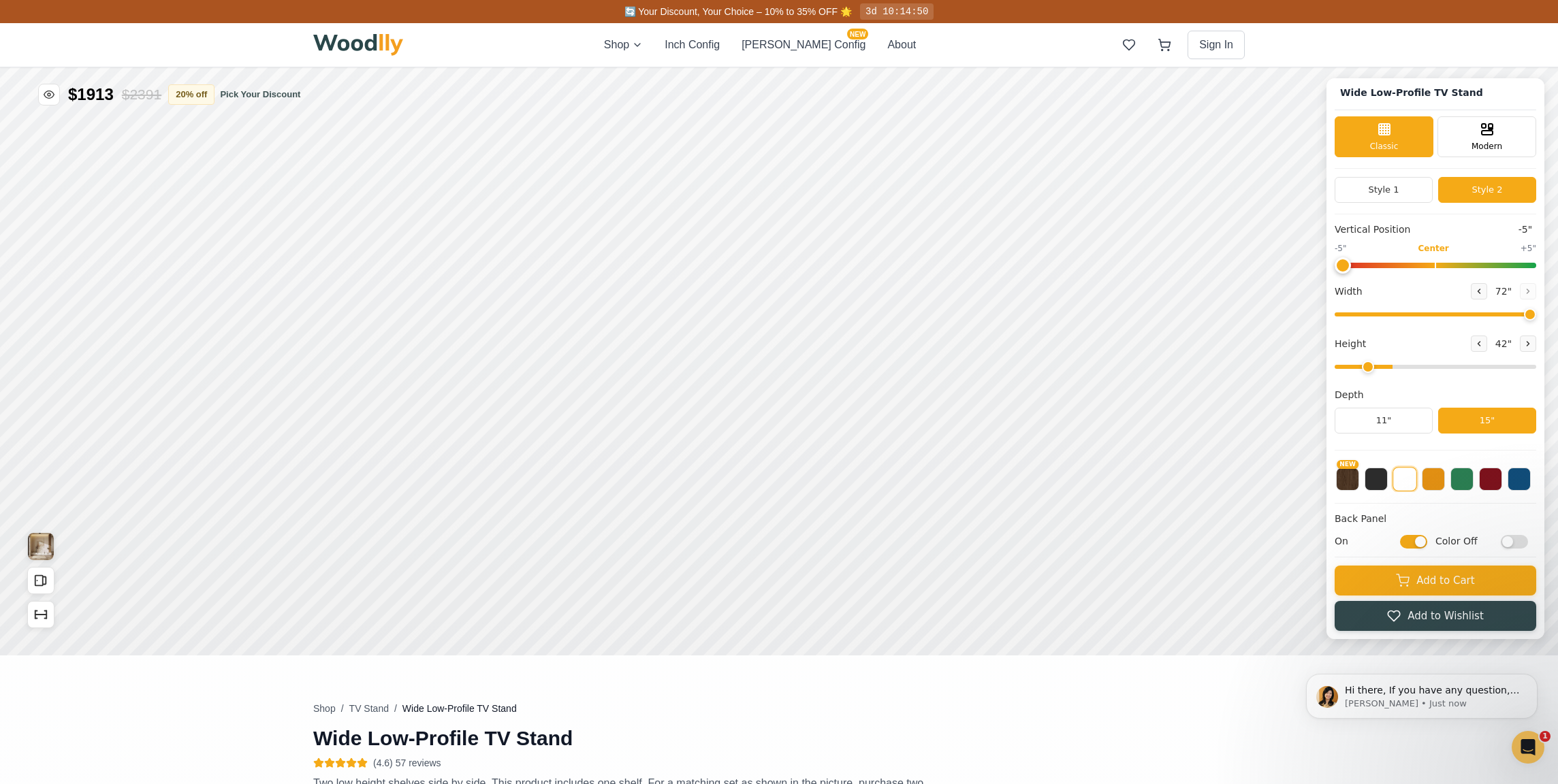
type input "1"
drag, startPoint x: 1341, startPoint y: 370, endPoint x: 1268, endPoint y: 352, distance: 75.2
click at [1268, 67] on div "Wide Low-Profile TV Stand Classic Modern Style 1 Style 2 Vertical Position -5" …" at bounding box center [779, 67] width 1558 height 0
click at [1376, 420] on button "11"" at bounding box center [1383, 420] width 98 height 26
click at [1474, 420] on button "15"" at bounding box center [1487, 420] width 98 height 26
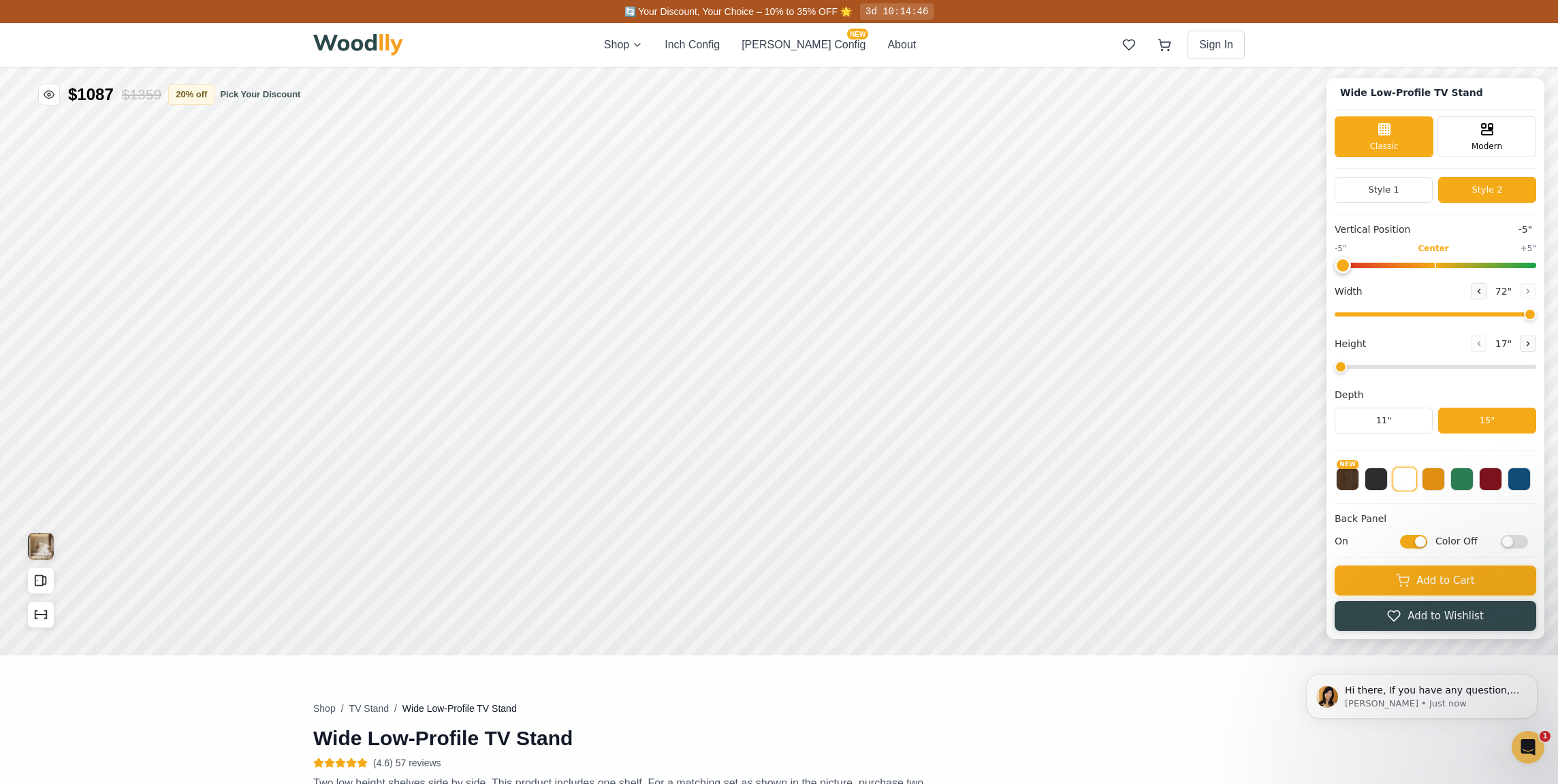
click at [1502, 542] on input "Color Off" at bounding box center [1514, 542] width 27 height 13
click at [1502, 542] on input "Color On" at bounding box center [1514, 542] width 27 height 13
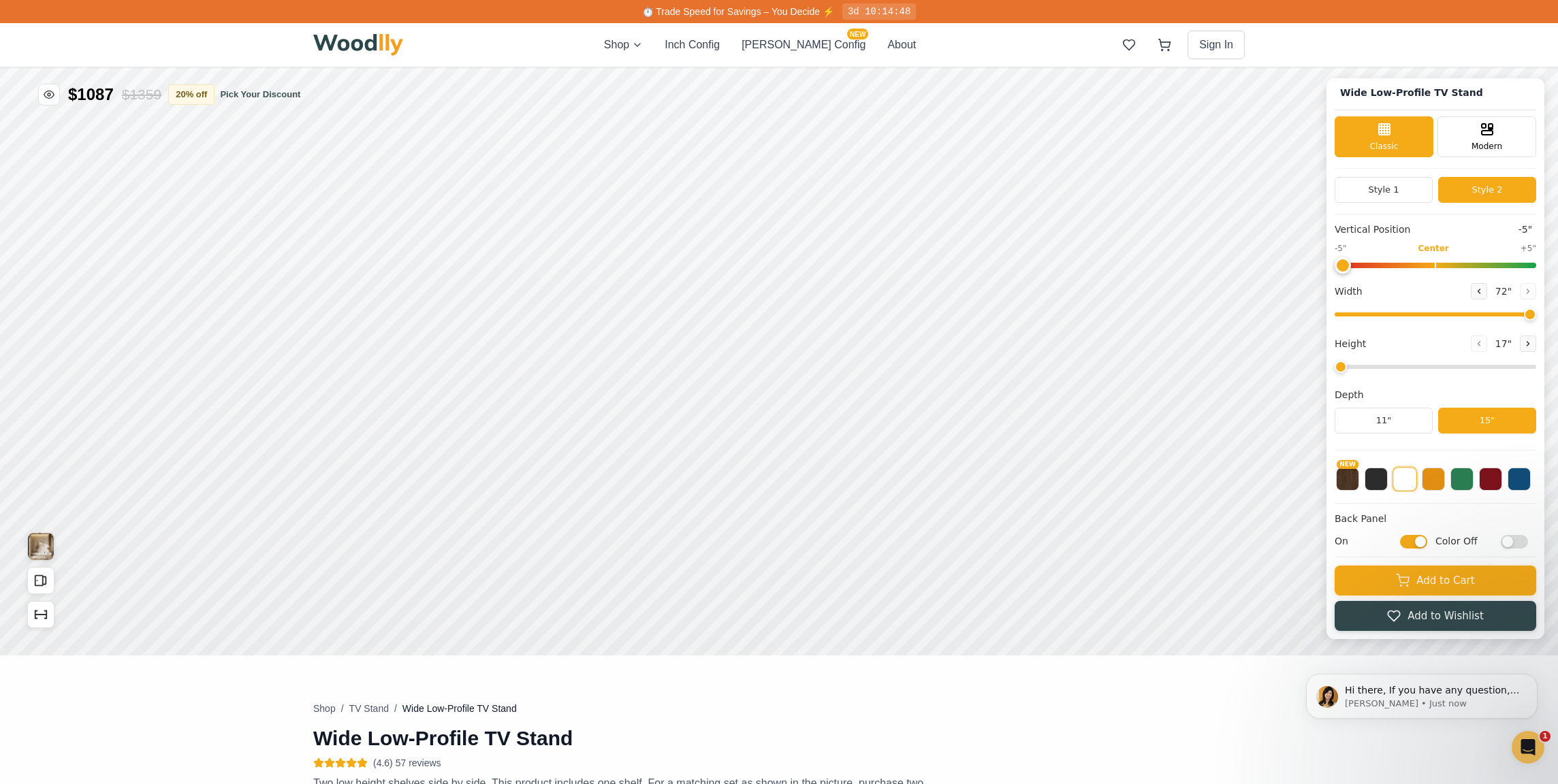
click at [1502, 542] on input "Color Off" at bounding box center [1514, 542] width 27 height 13
click at [1502, 542] on input "Color On" at bounding box center [1514, 542] width 27 height 13
checkbox input "false"
click at [1387, 184] on button "Style 1" at bounding box center [1383, 190] width 98 height 26
click at [1476, 154] on div "Modern" at bounding box center [1487, 135] width 99 height 41
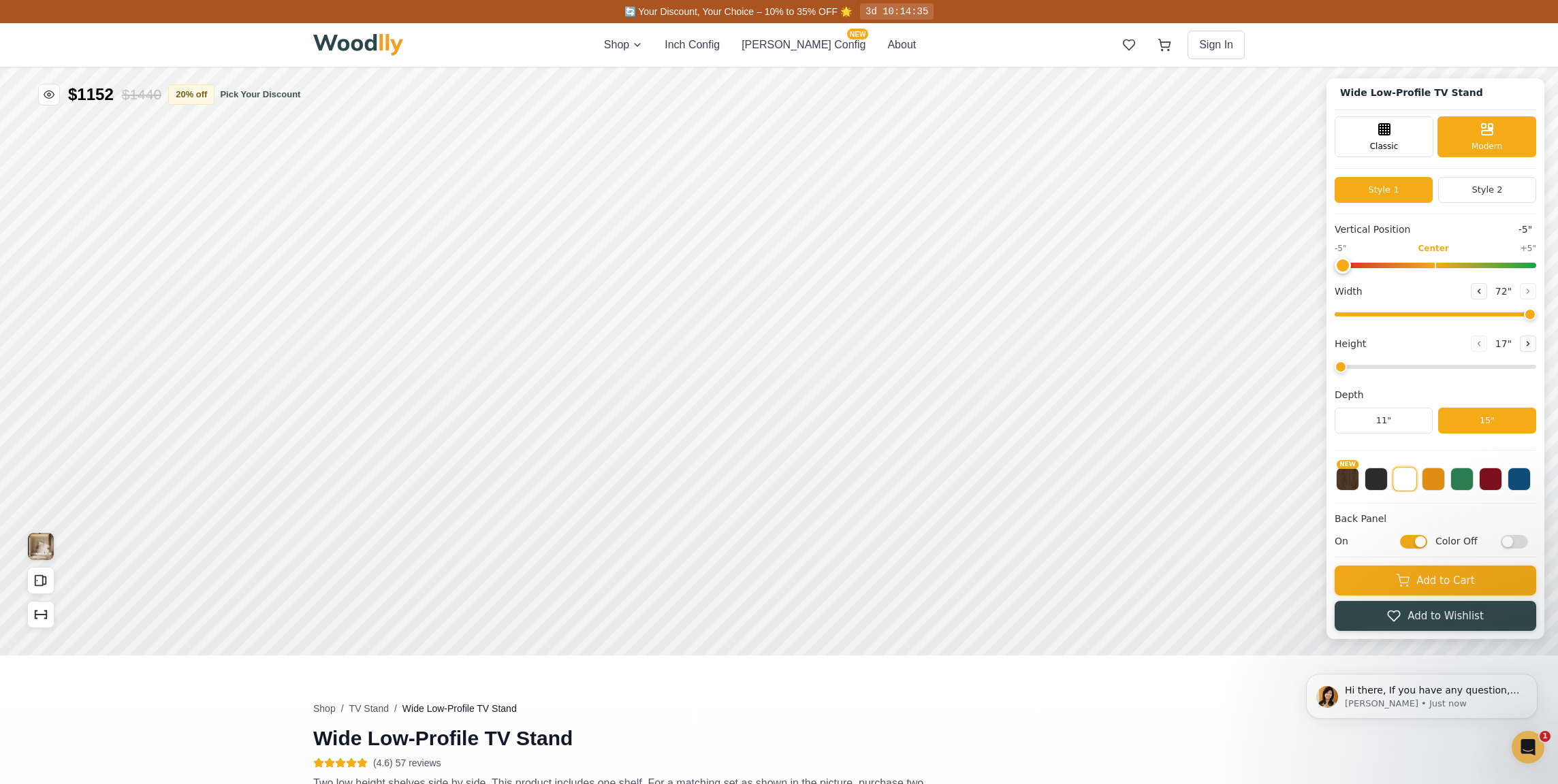
drag, startPoint x: 1526, startPoint y: 313, endPoint x: 1562, endPoint y: 340, distance: 45.0
click at [1557, 67] on html "Wide Low-Profile TV Stand Wide Low-Profile TV Stand Classic Modern Style 1 Styl…" at bounding box center [779, 67] width 1558 height 0
click at [1371, 148] on span "Classic" at bounding box center [1384, 145] width 28 height 12
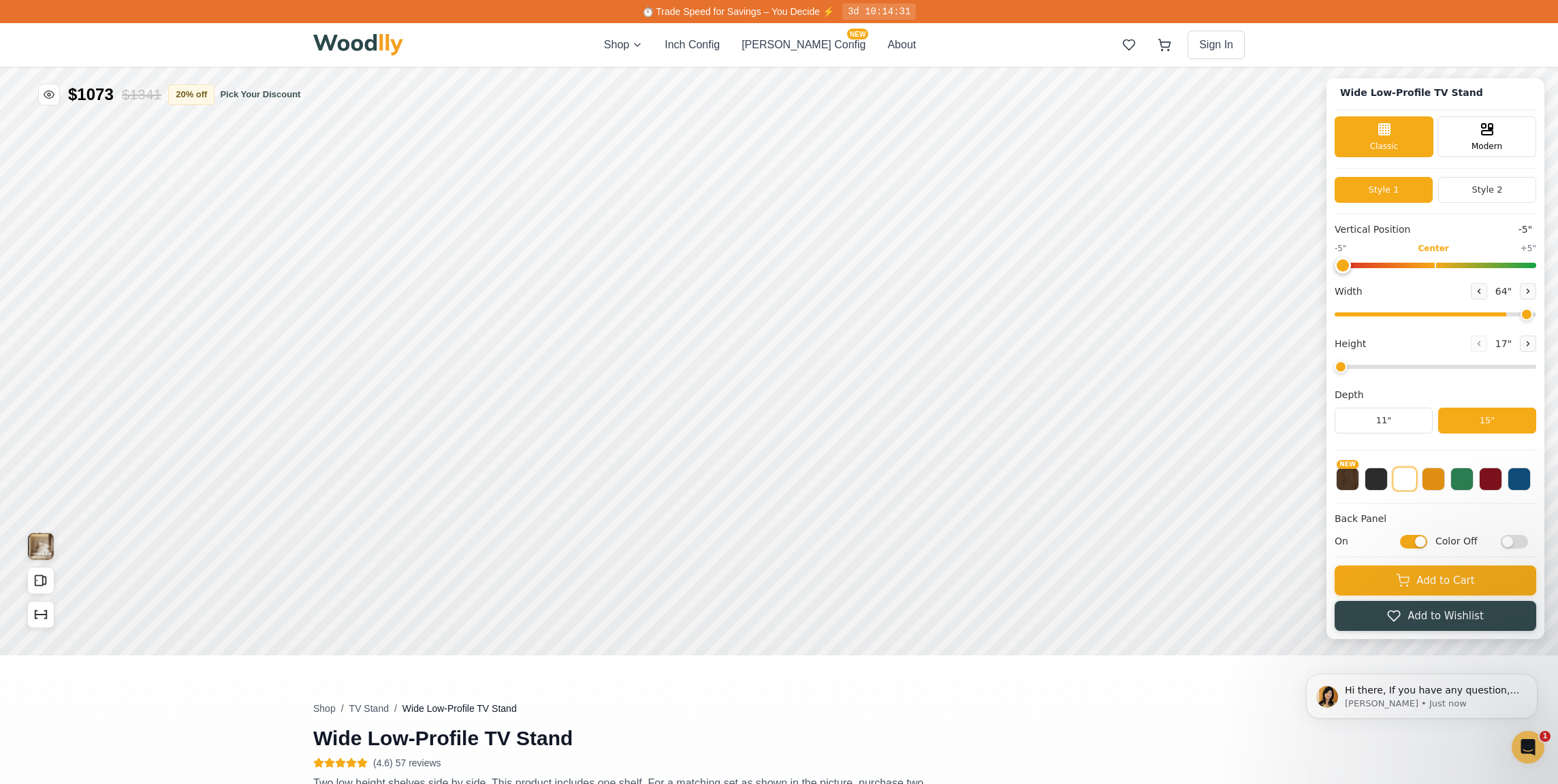
type input "72"
drag, startPoint x: 1523, startPoint y: 315, endPoint x: 1562, endPoint y: 314, distance: 39.0
click at [1557, 67] on html "Wide Low-Profile TV Stand Wide Low-Profile TV Stand Classic Modern Style 1 Styl…" at bounding box center [779, 67] width 1558 height 0
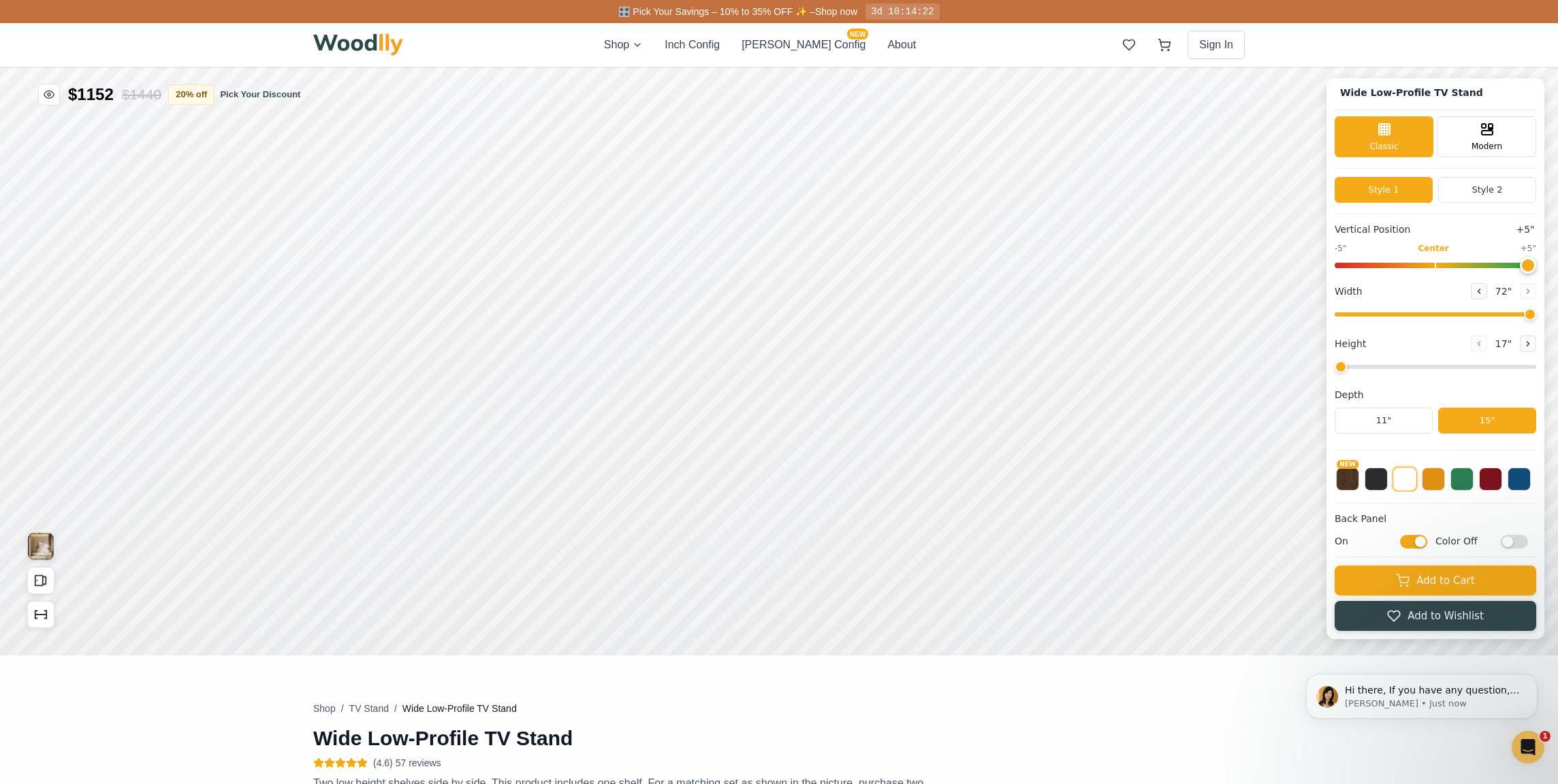
drag, startPoint x: 1351, startPoint y: 259, endPoint x: 1561, endPoint y: 257, distance: 210.0
type input "5"
click at [1557, 67] on html "Wide Low-Profile TV Stand Wide Low-Profile TV Stand Classic Modern Style 1 Styl…" at bounding box center [779, 67] width 1558 height 0
click at [1354, 480] on button "NEW" at bounding box center [1347, 477] width 23 height 23
click at [1384, 484] on button at bounding box center [1375, 477] width 23 height 23
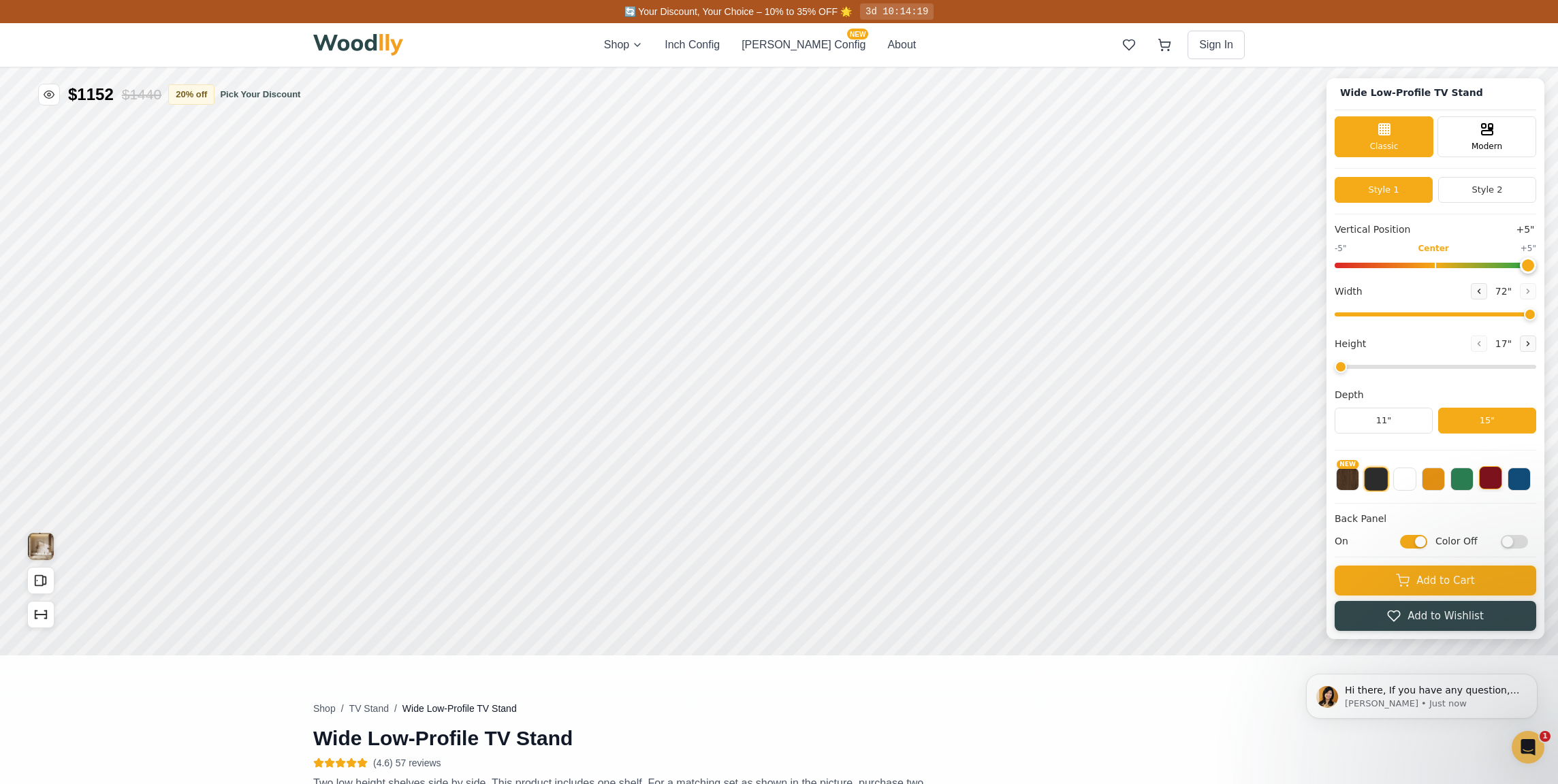
click at [1482, 485] on button at bounding box center [1490, 477] width 23 height 23
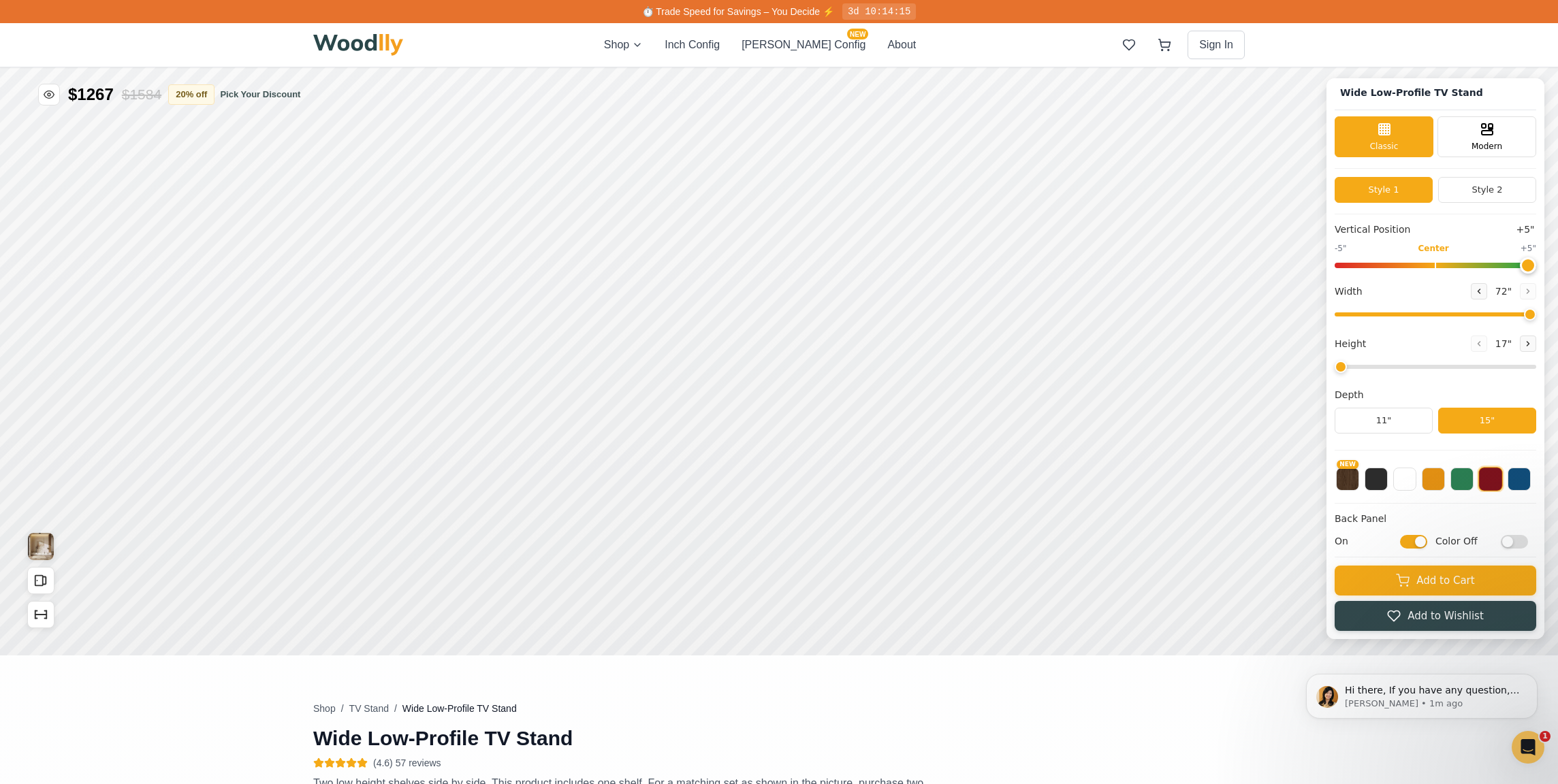
scroll to position [0, 0]
